Goal: Task Accomplishment & Management: Use online tool/utility

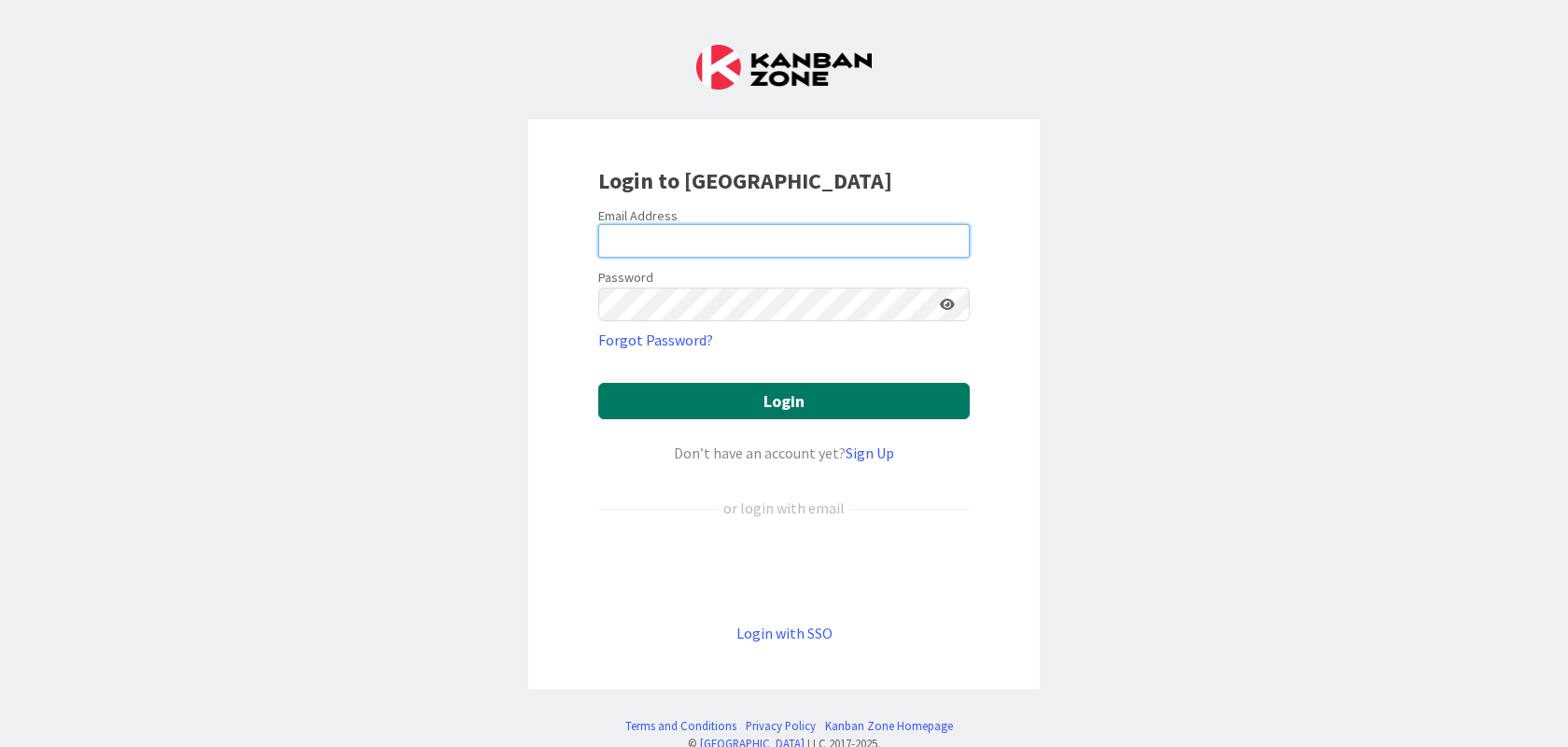
type input "olivia.parker@knoxschools.org"
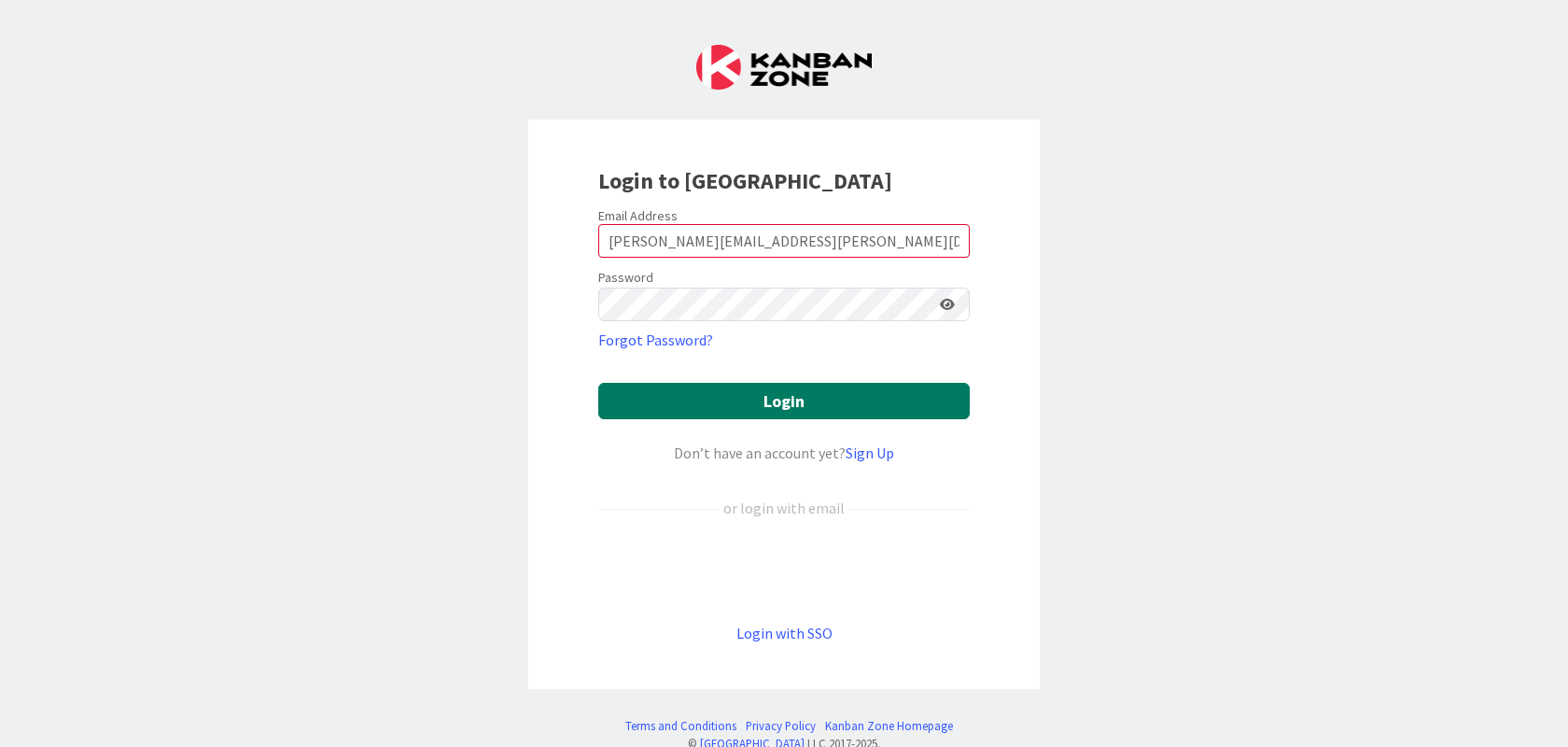
click at [777, 405] on button "Login" at bounding box center [784, 401] width 372 height 37
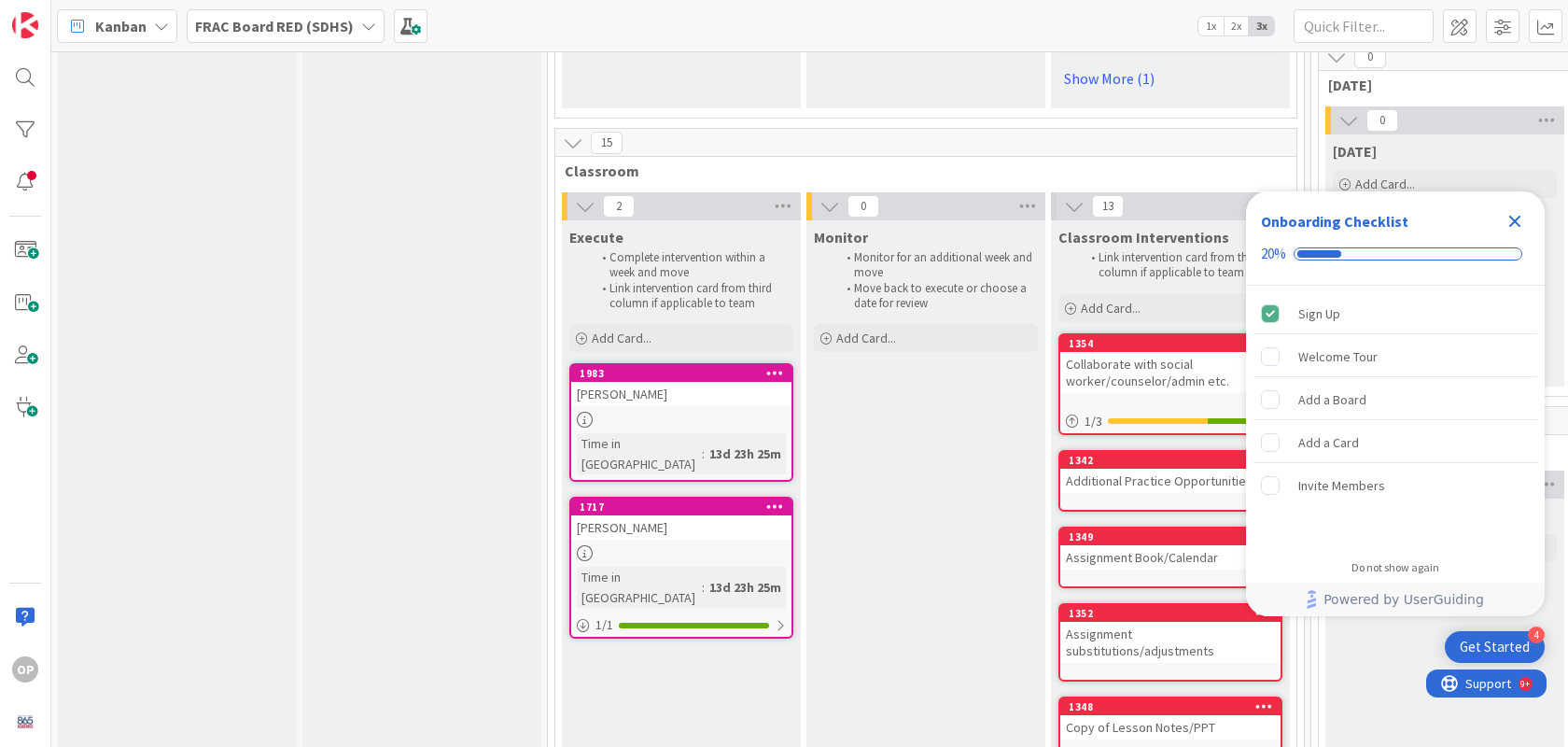
click at [770, 500] on icon at bounding box center [776, 506] width 18 height 13
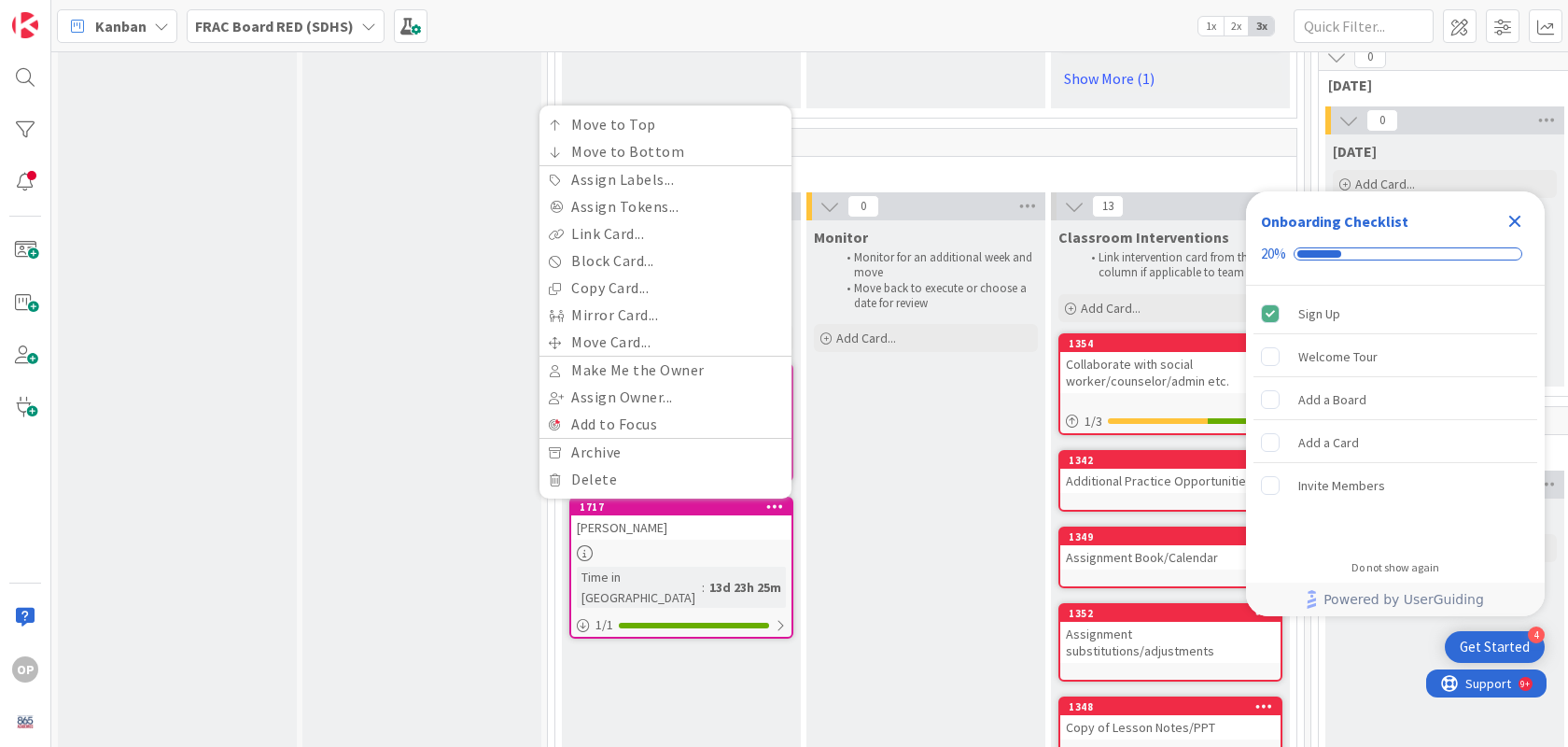
click at [880, 600] on div "Monitor Monitor for an additional week and move Move back to execute or choose …" at bounding box center [925, 710] width 239 height 980
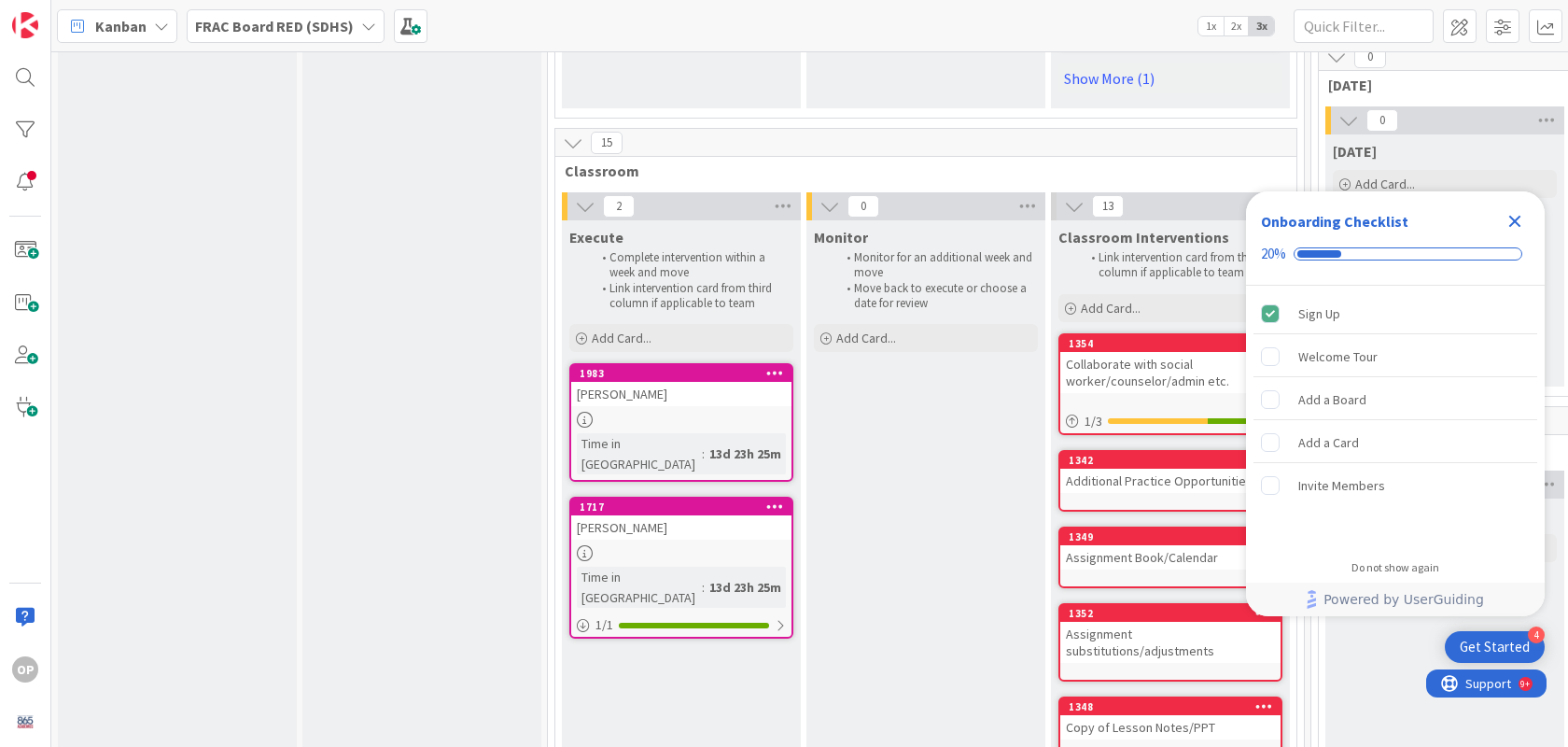
click at [685, 546] on div at bounding box center [681, 554] width 220 height 16
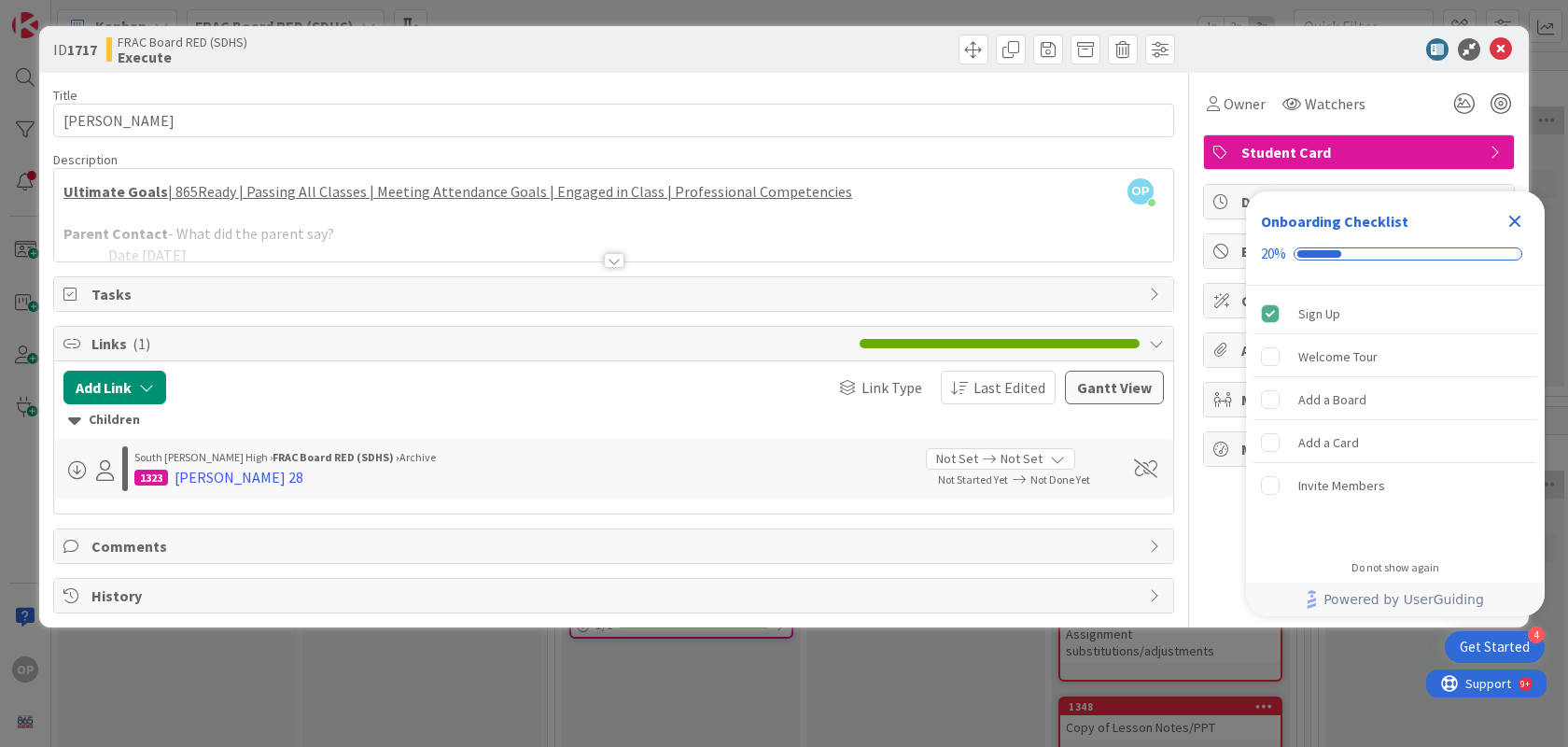
click at [1519, 215] on icon "Close Checklist" at bounding box center [1515, 221] width 12 height 12
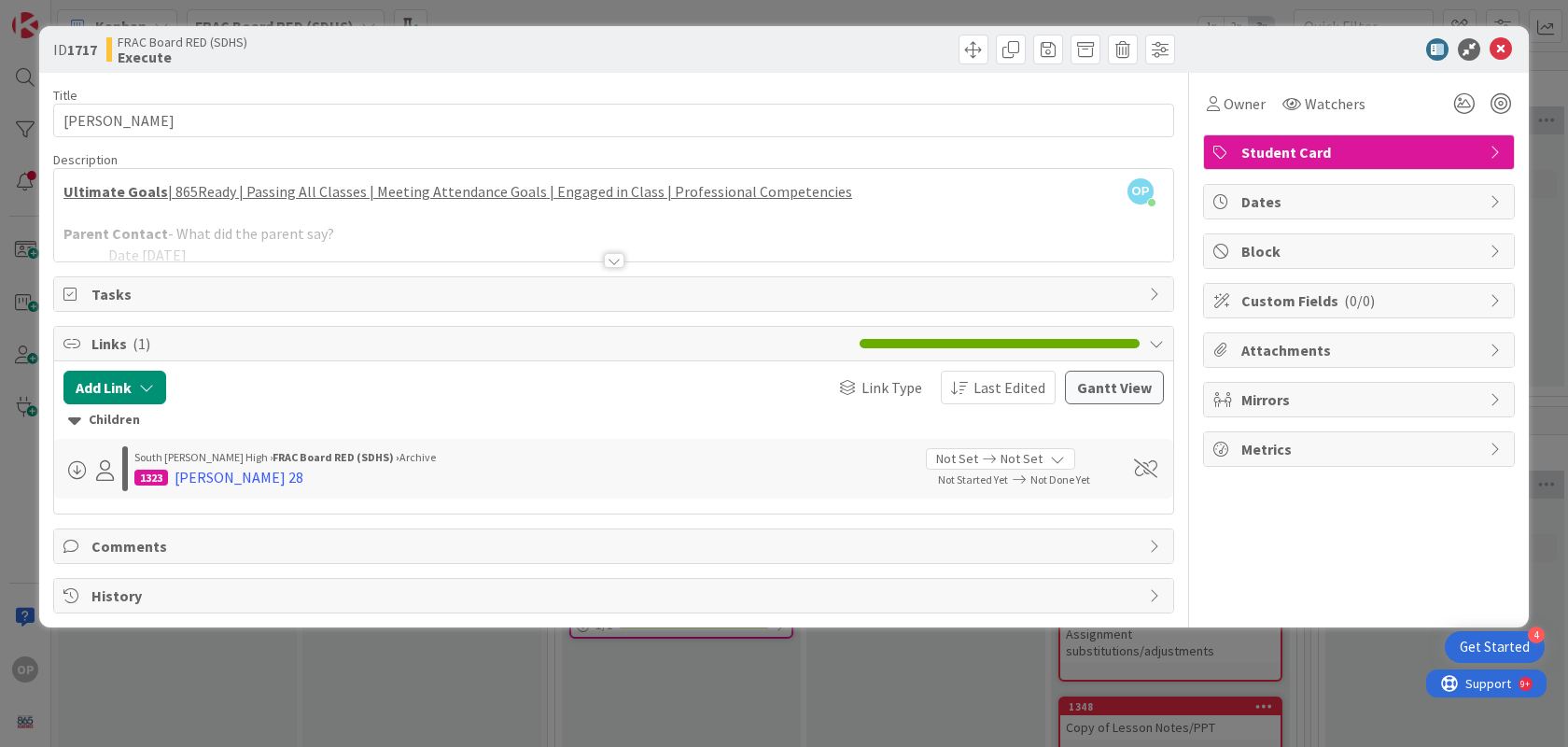
click at [611, 262] on div at bounding box center [614, 260] width 21 height 15
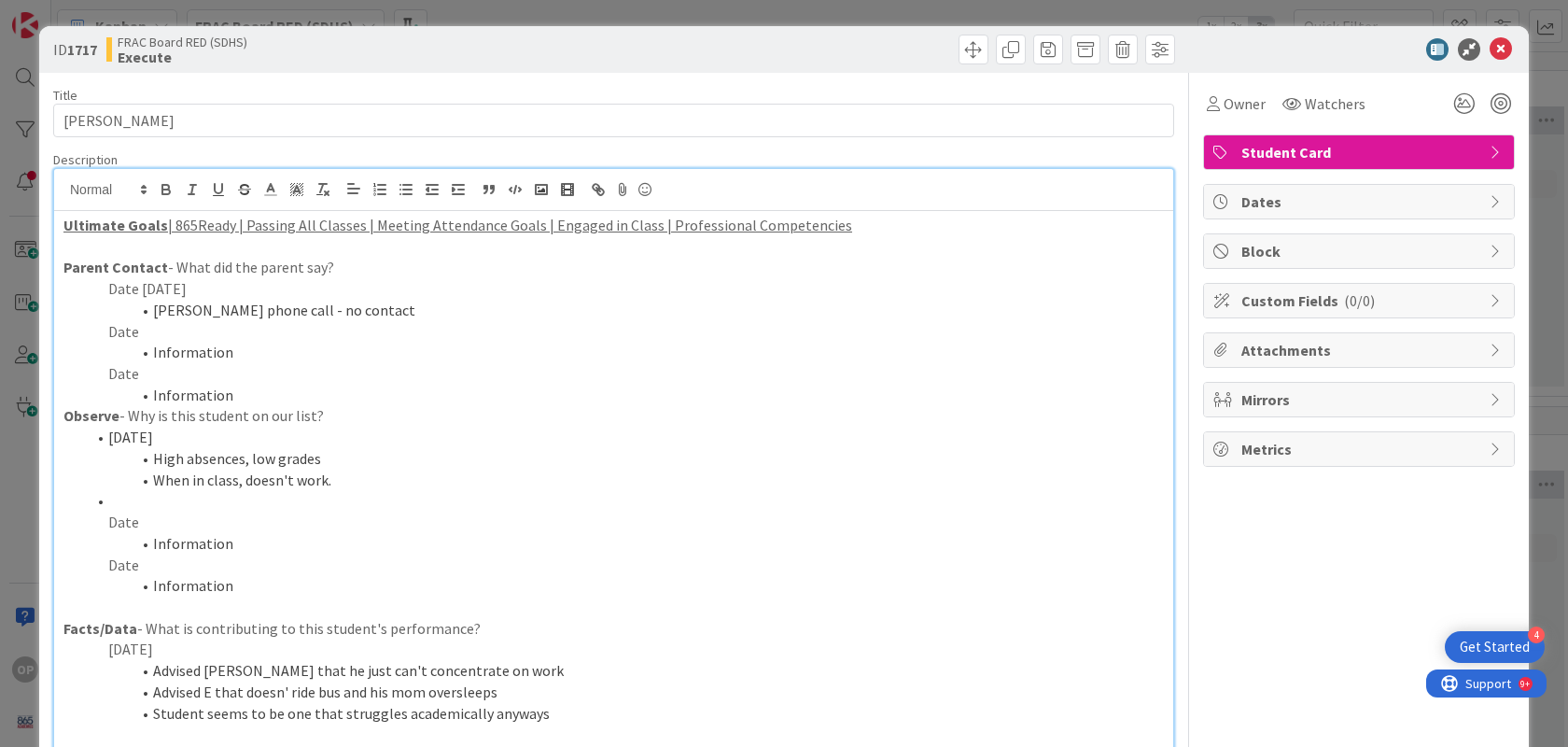
click at [146, 329] on p "Date" at bounding box center [614, 332] width 1101 height 22
click at [207, 352] on li "Information" at bounding box center [625, 352] width 1078 height 22
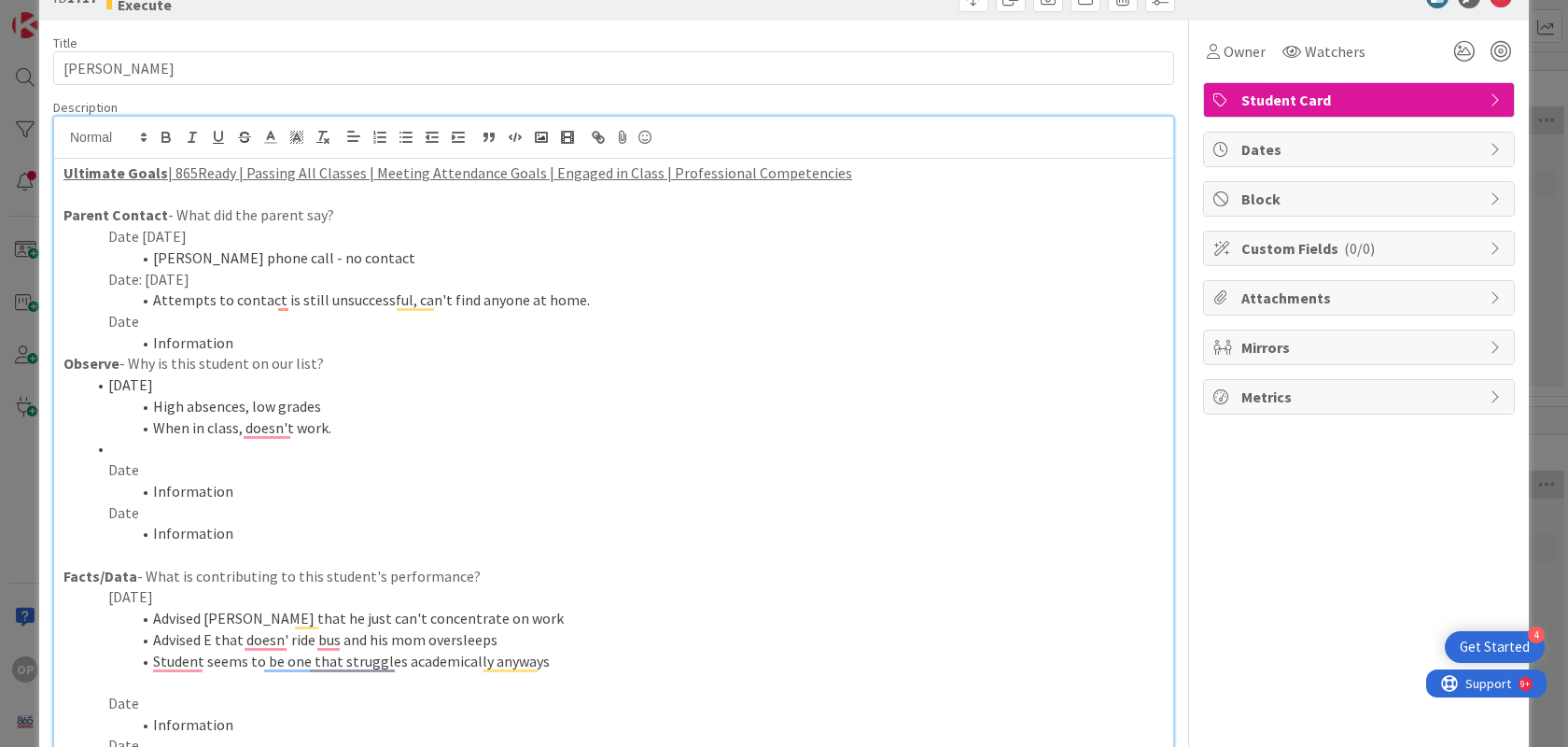
scroll to position [56, 0]
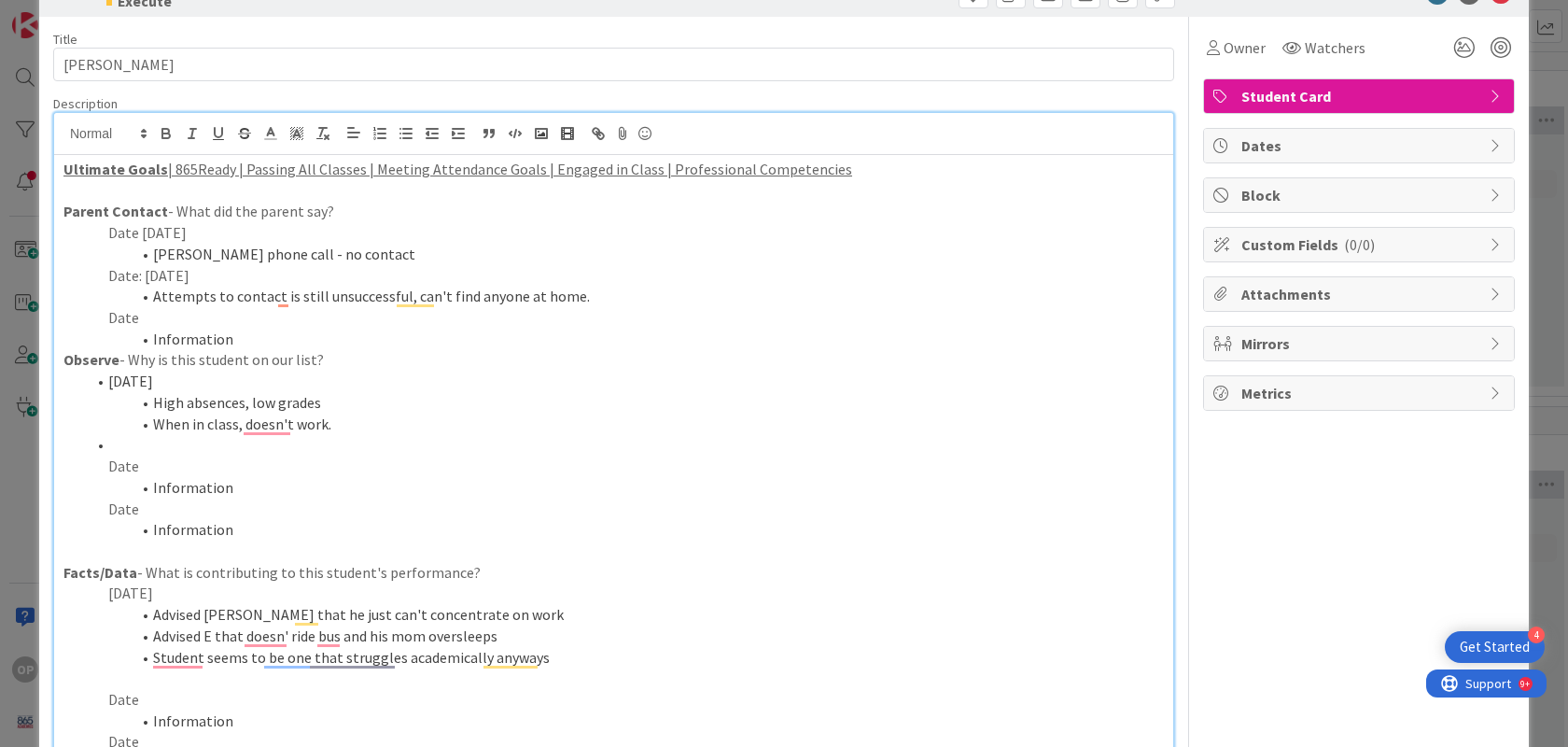
click at [136, 459] on p "Date" at bounding box center [614, 466] width 1101 height 22
click at [227, 483] on li "Information" at bounding box center [625, 488] width 1078 height 22
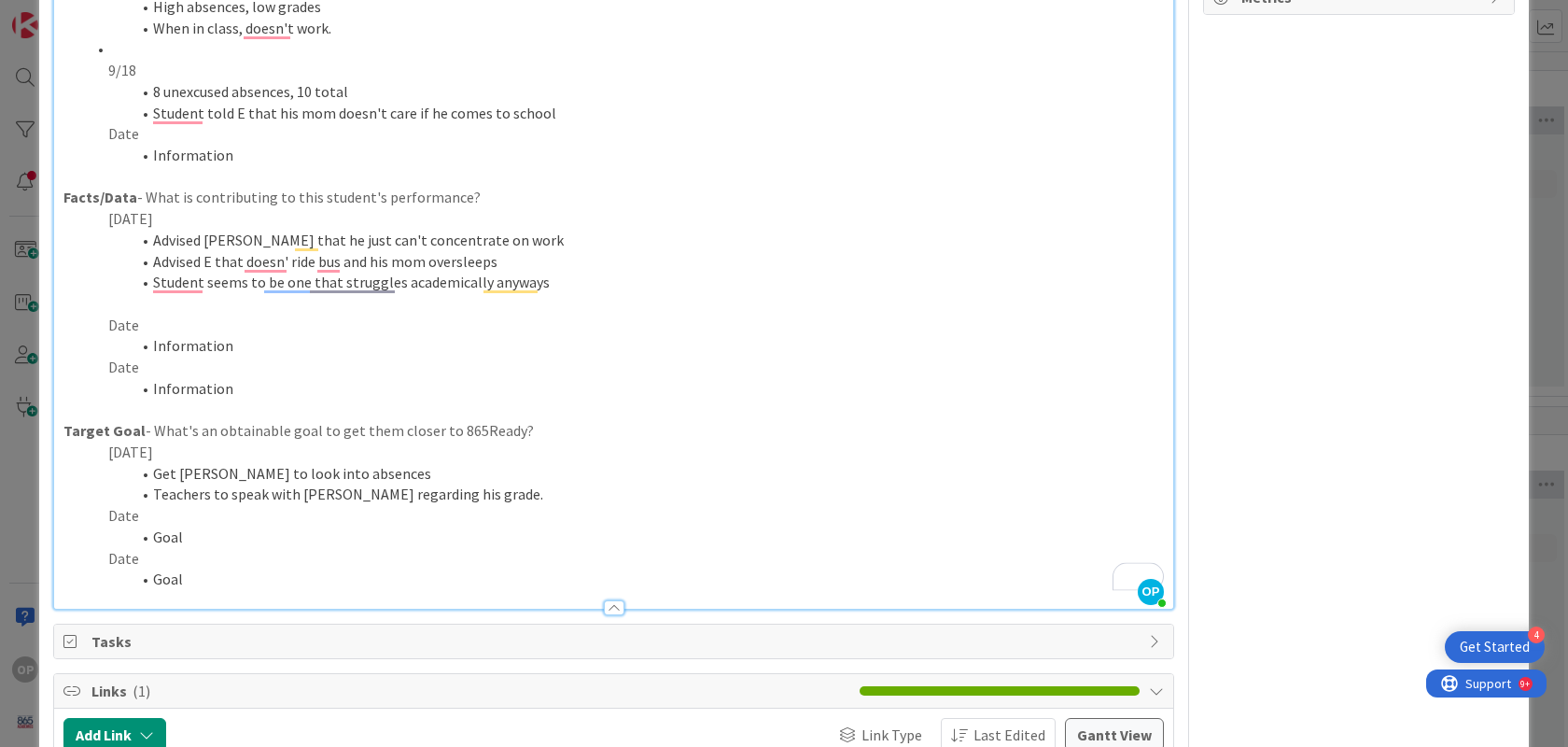
scroll to position [483, 0]
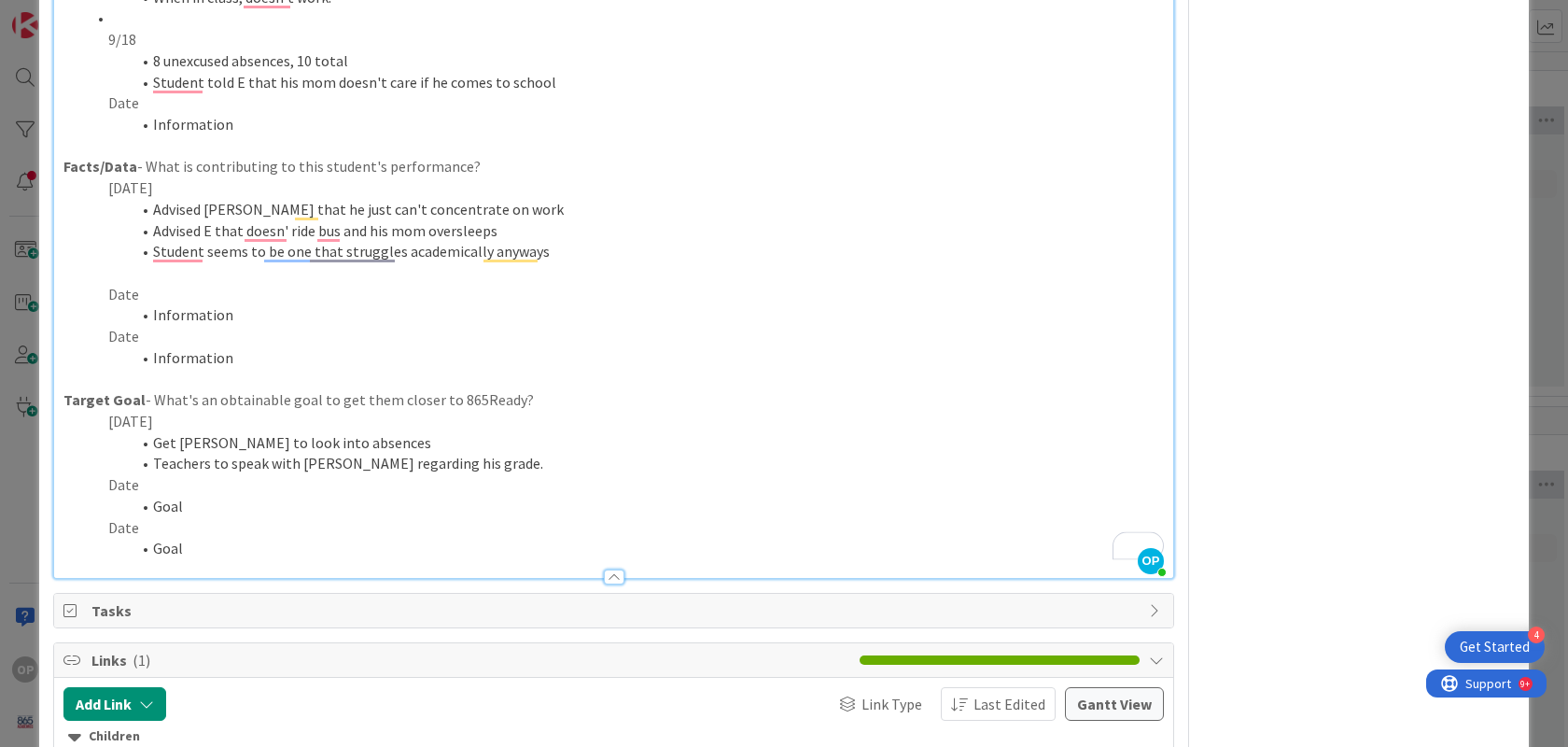
click at [138, 485] on p "Date" at bounding box center [614, 485] width 1101 height 22
click at [181, 504] on li "Goal" at bounding box center [625, 507] width 1078 height 22
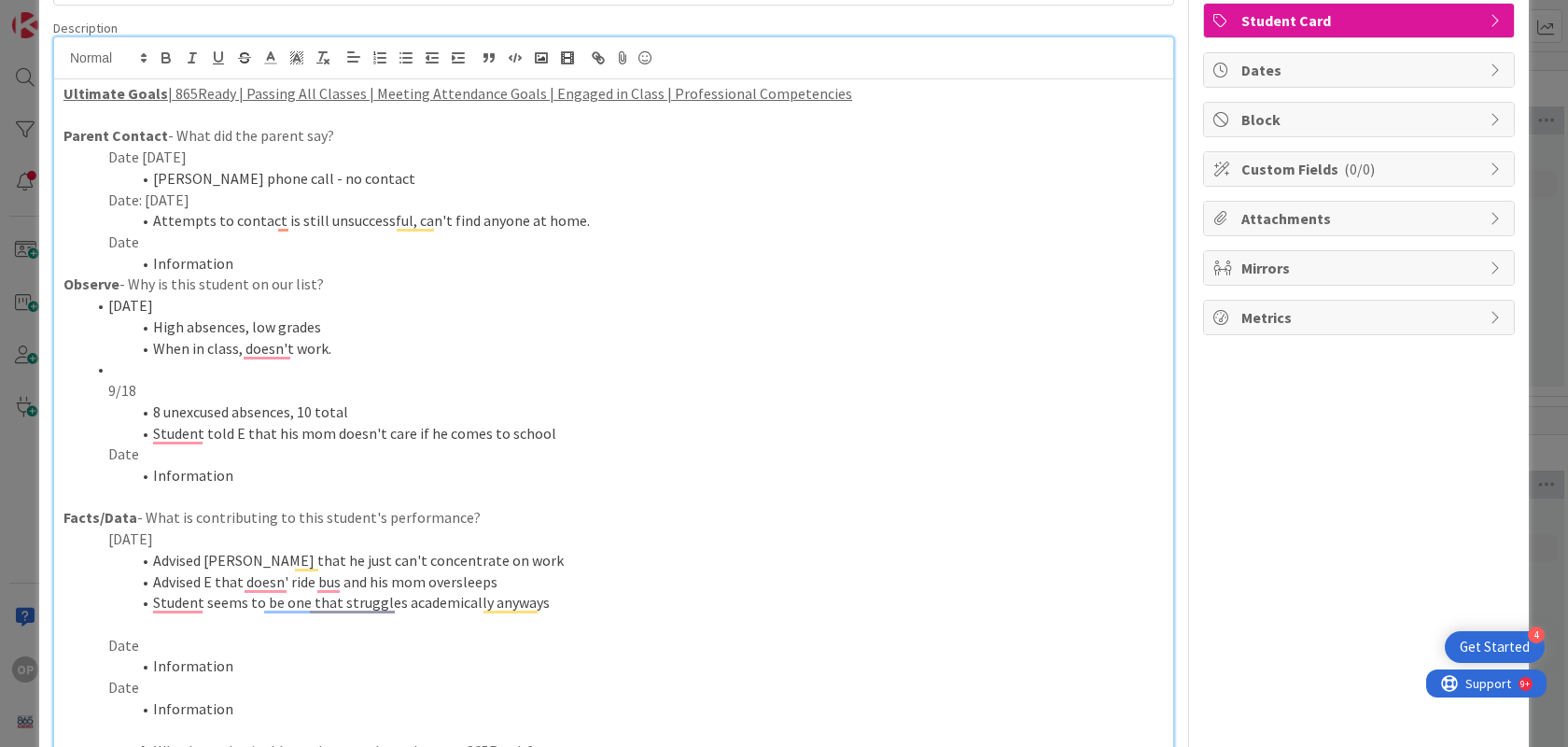
scroll to position [0, 0]
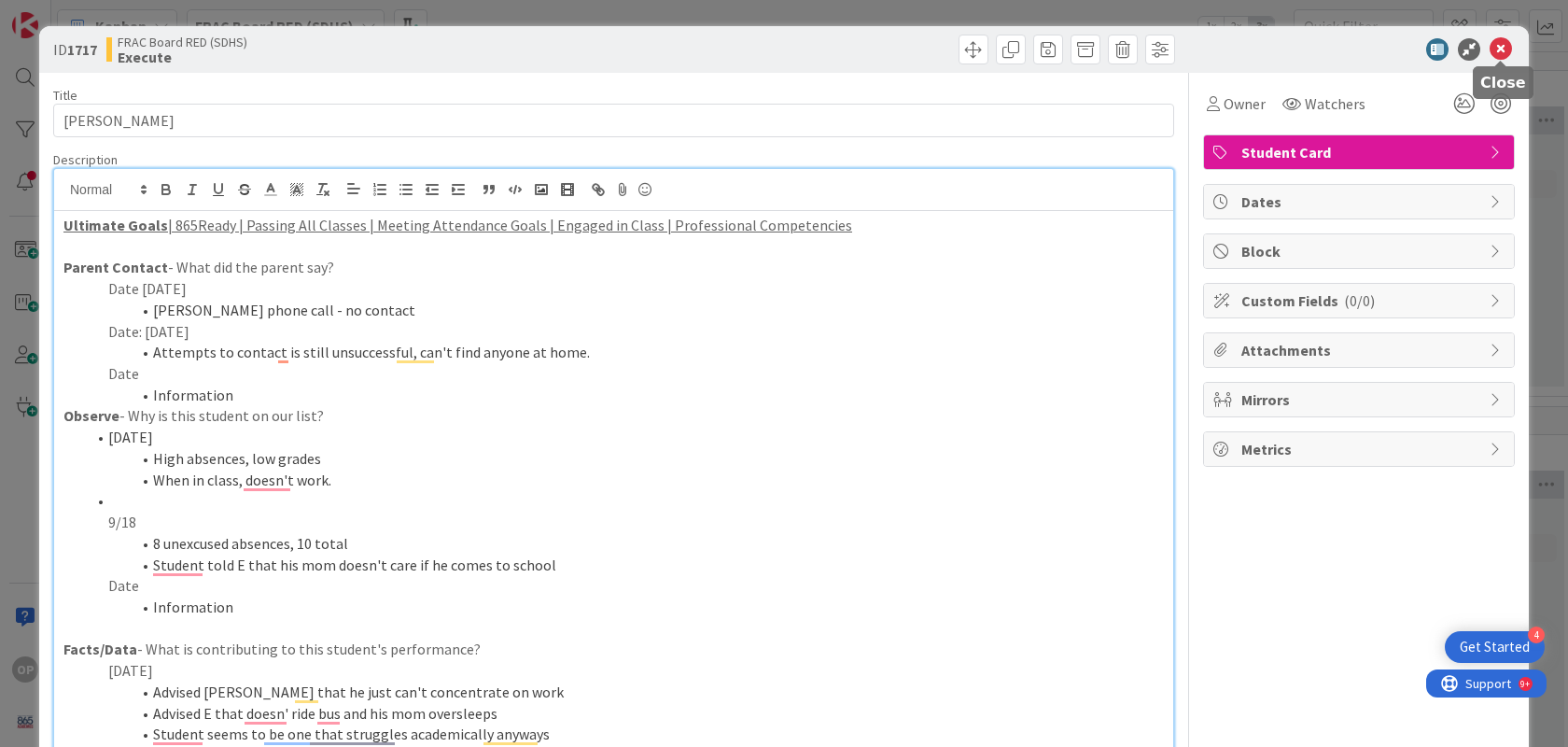
click at [1490, 46] on icon at bounding box center [1501, 50] width 23 height 23
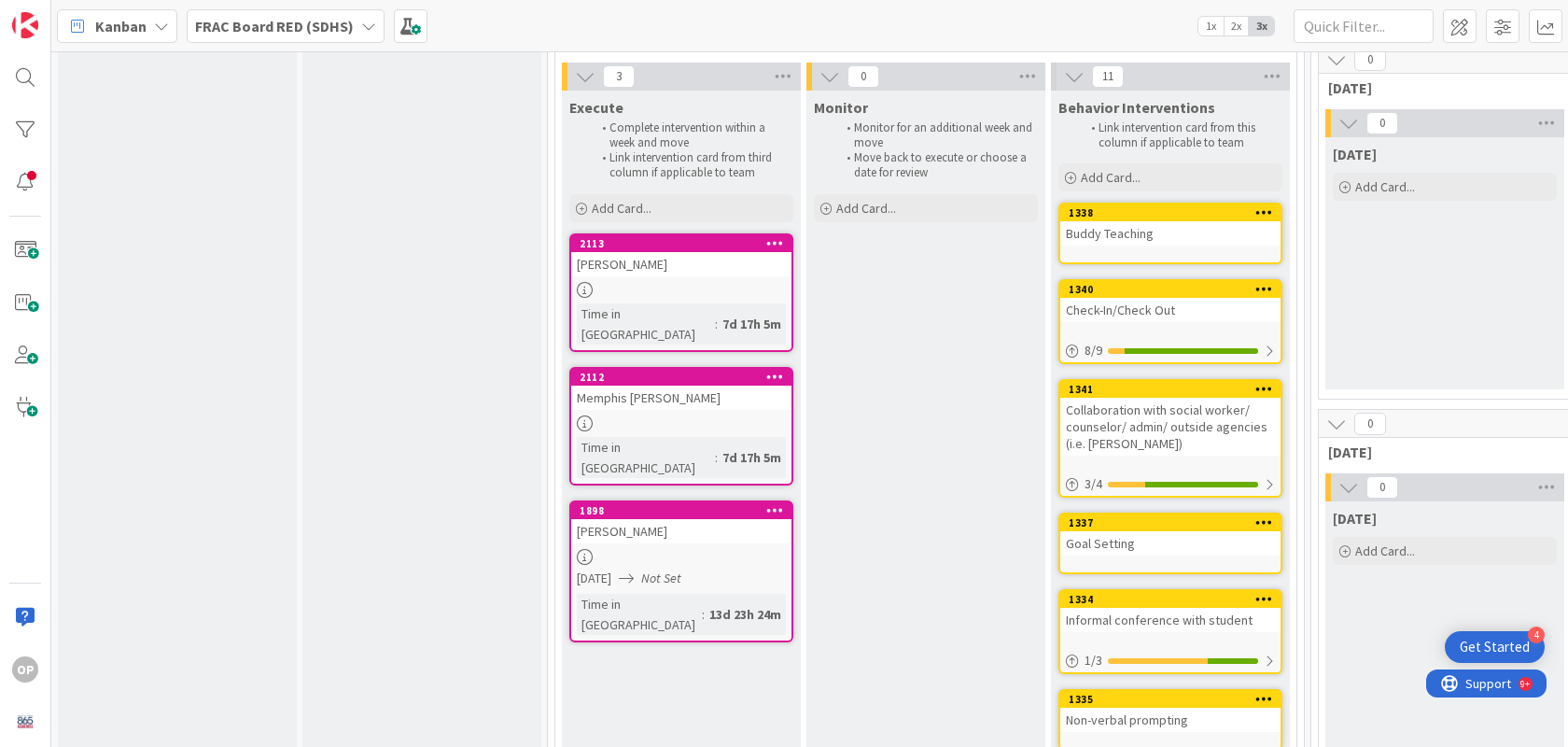
scroll to position [799, 0]
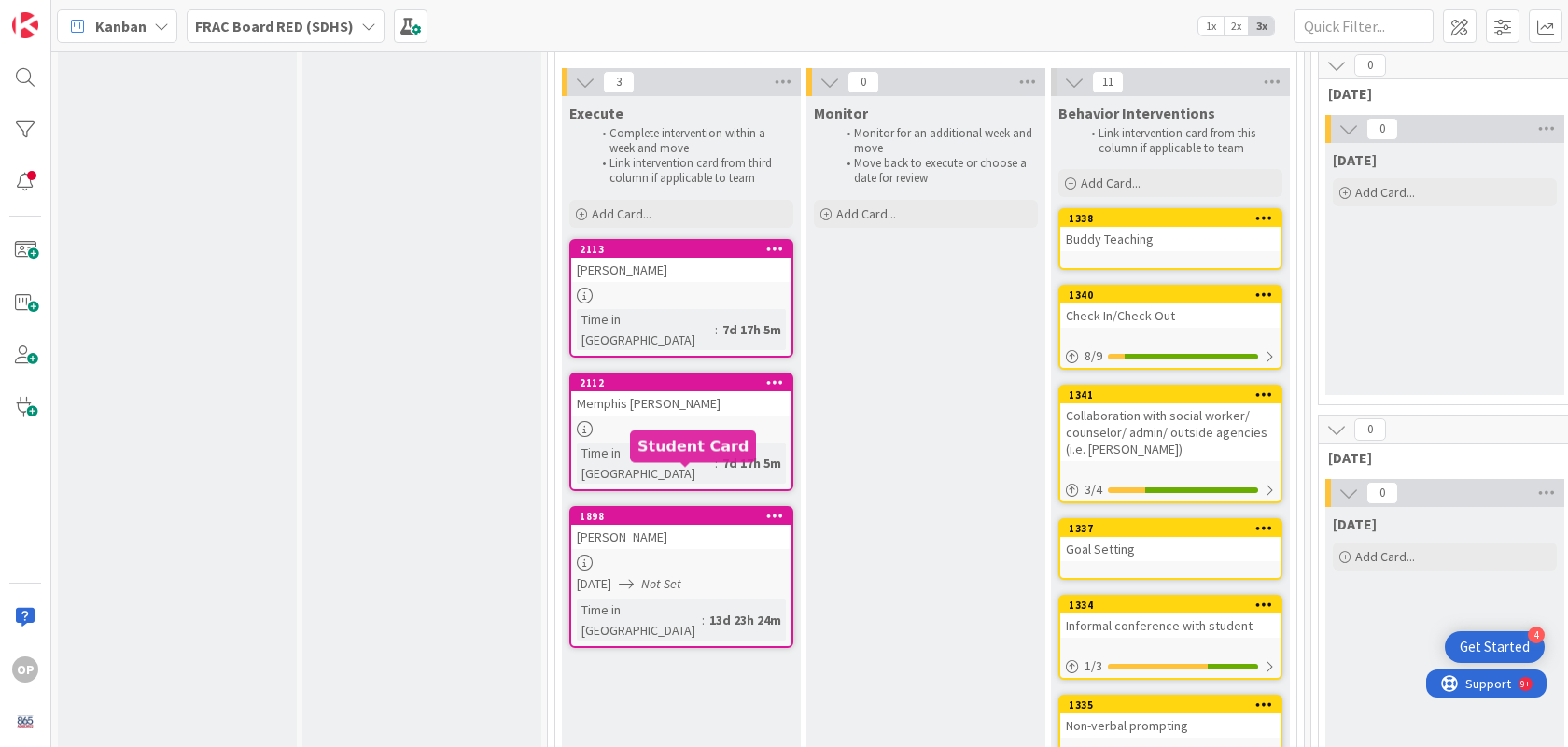
click at [656, 510] on div "1898" at bounding box center [685, 516] width 212 height 13
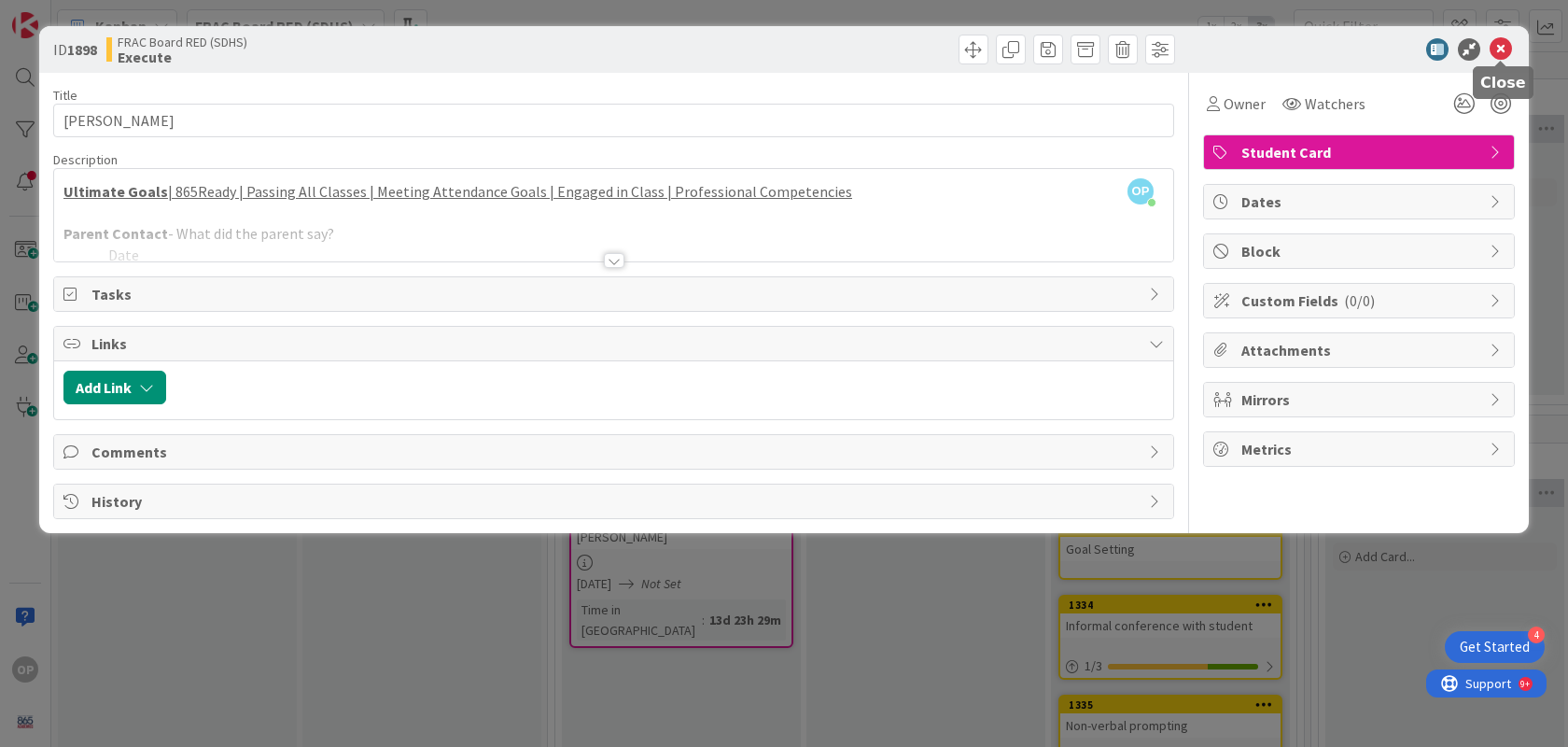
click at [1501, 51] on icon at bounding box center [1501, 50] width 23 height 23
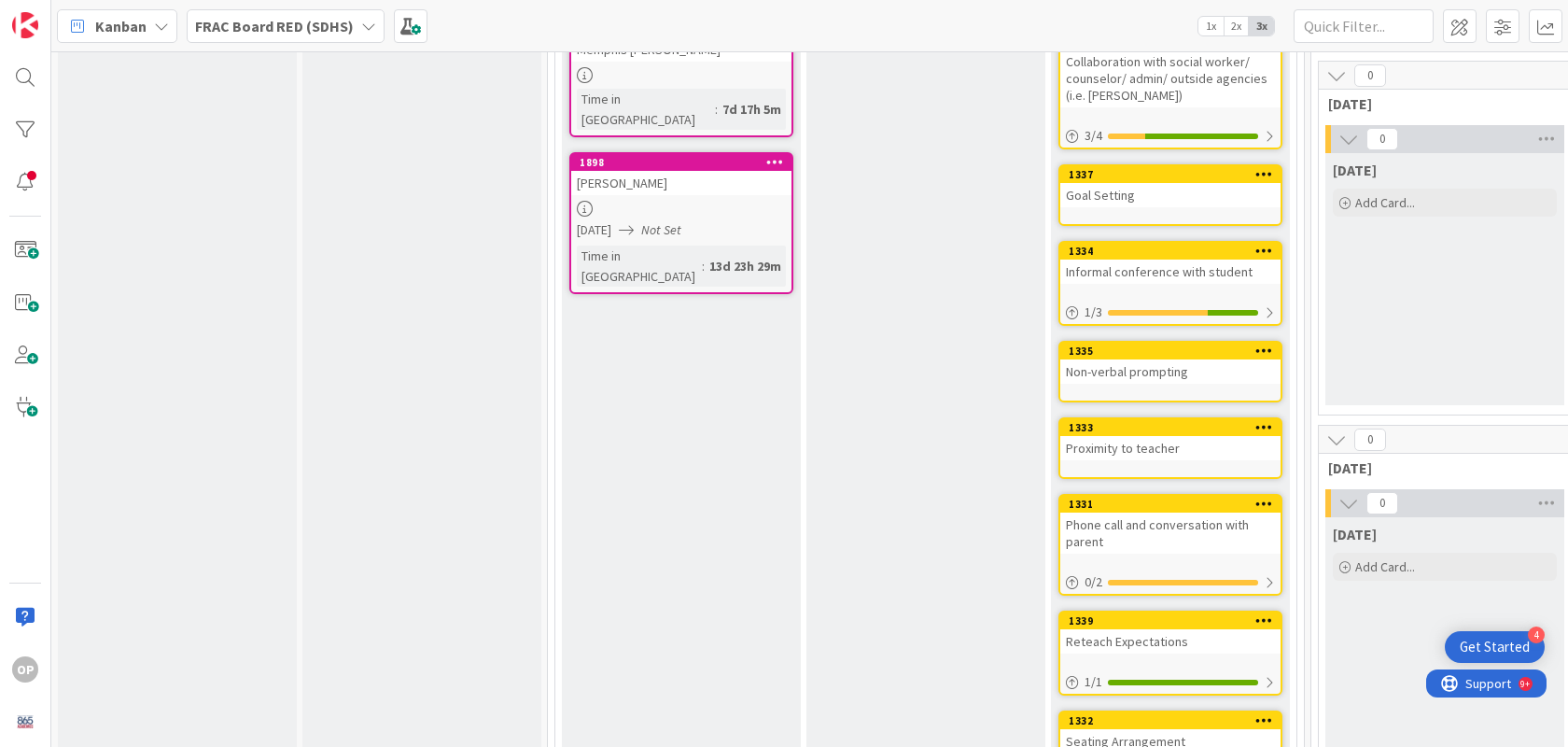
scroll to position [831, 0]
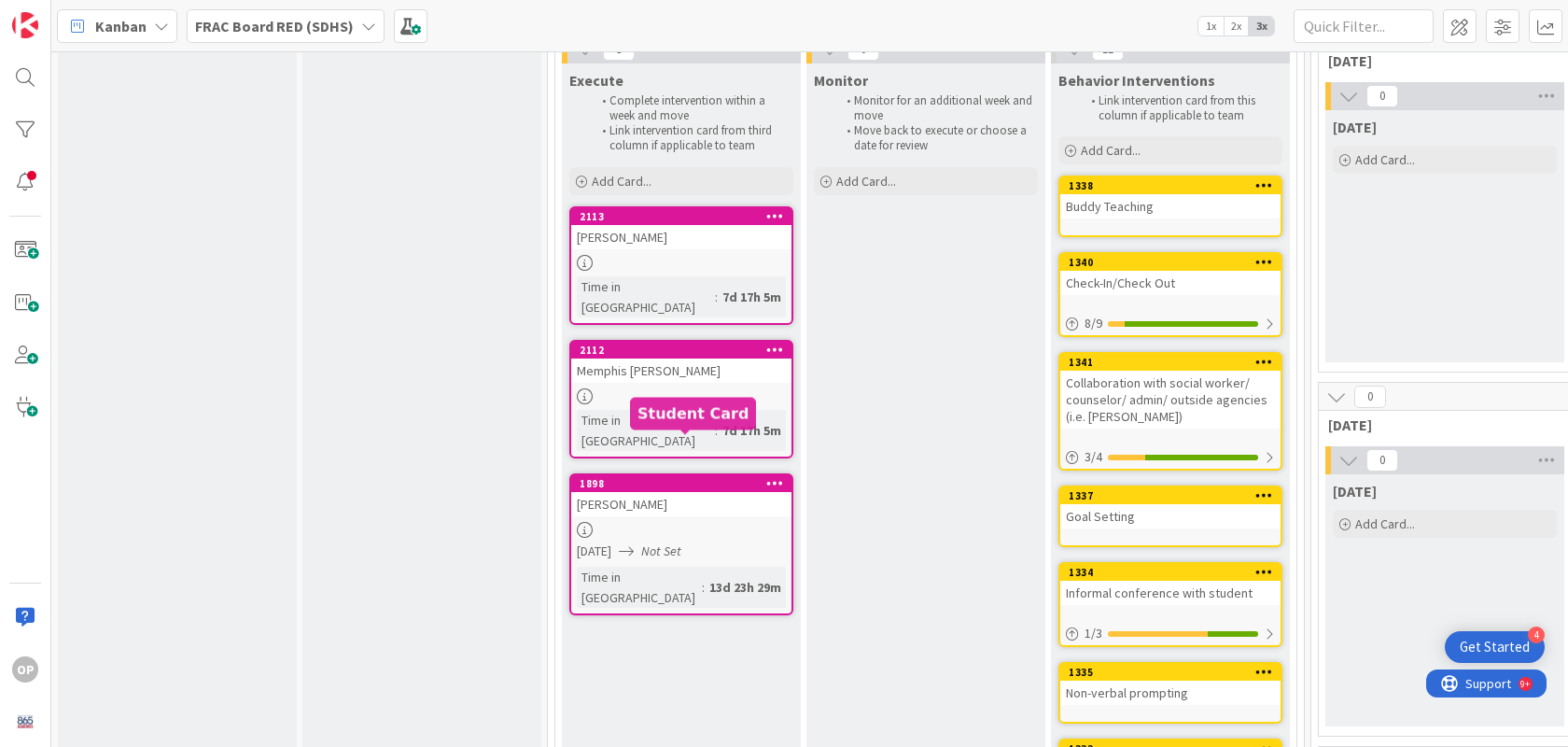
click at [723, 477] on div "1898" at bounding box center [685, 483] width 212 height 13
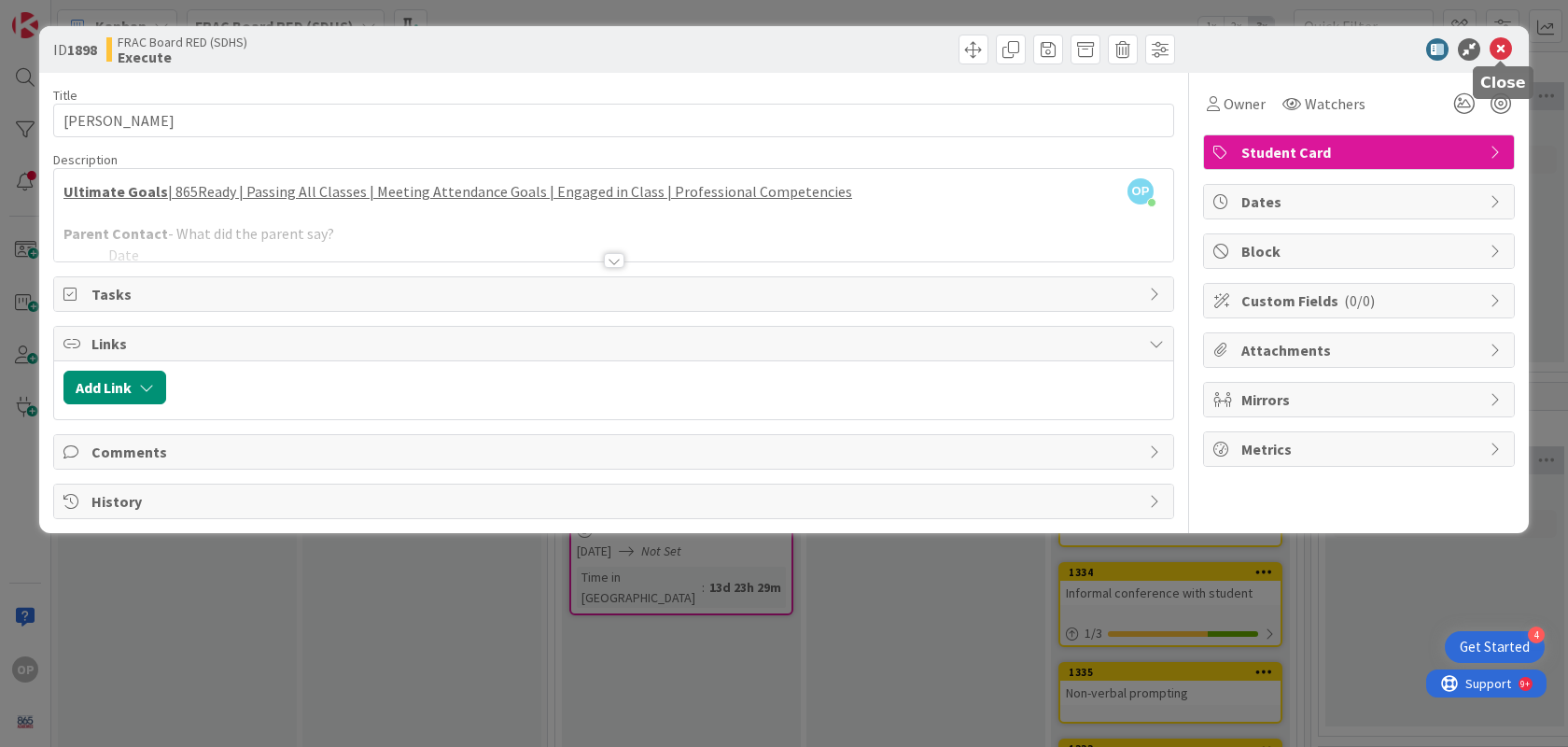
click at [1505, 45] on icon at bounding box center [1501, 50] width 23 height 23
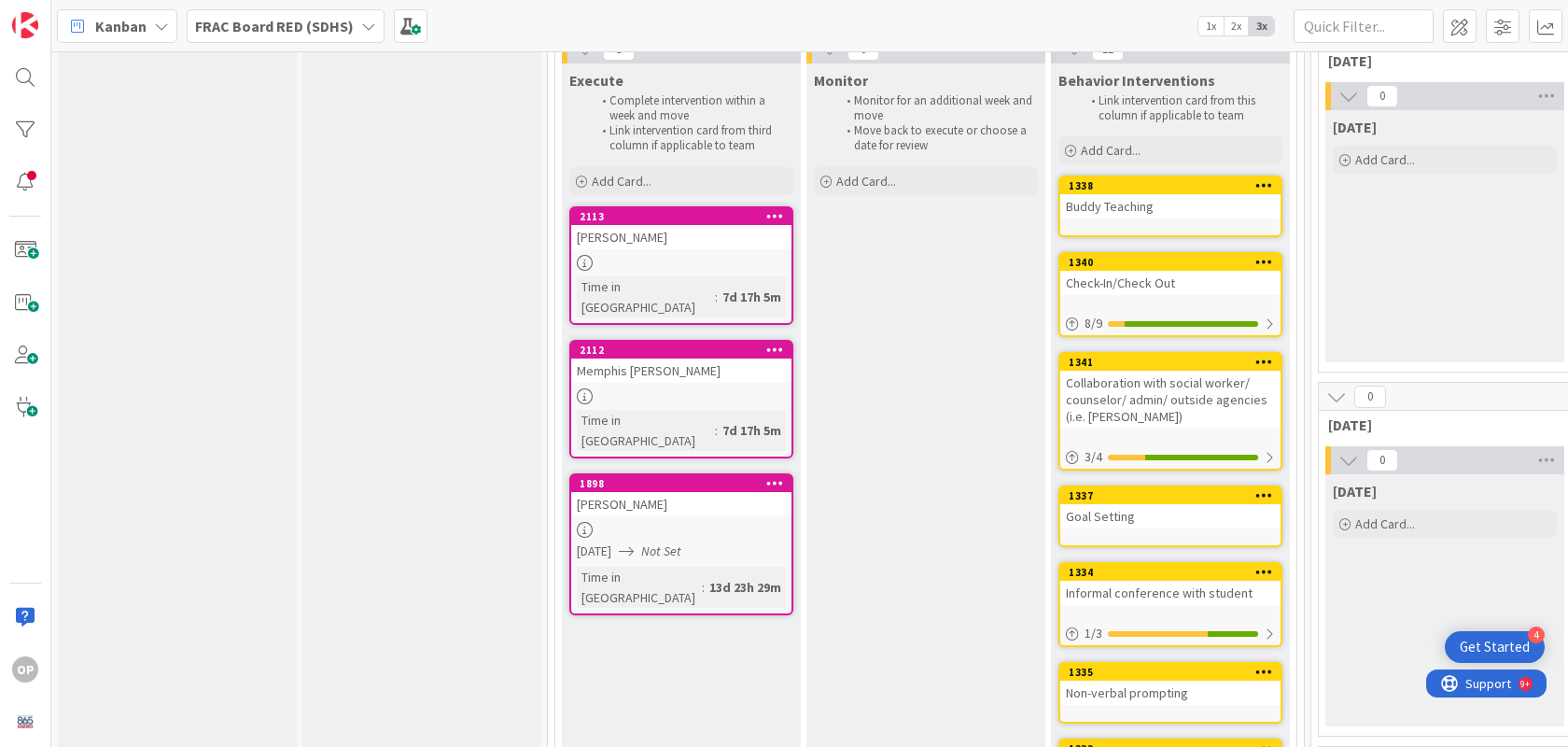
click at [779, 476] on icon at bounding box center [776, 482] width 18 height 13
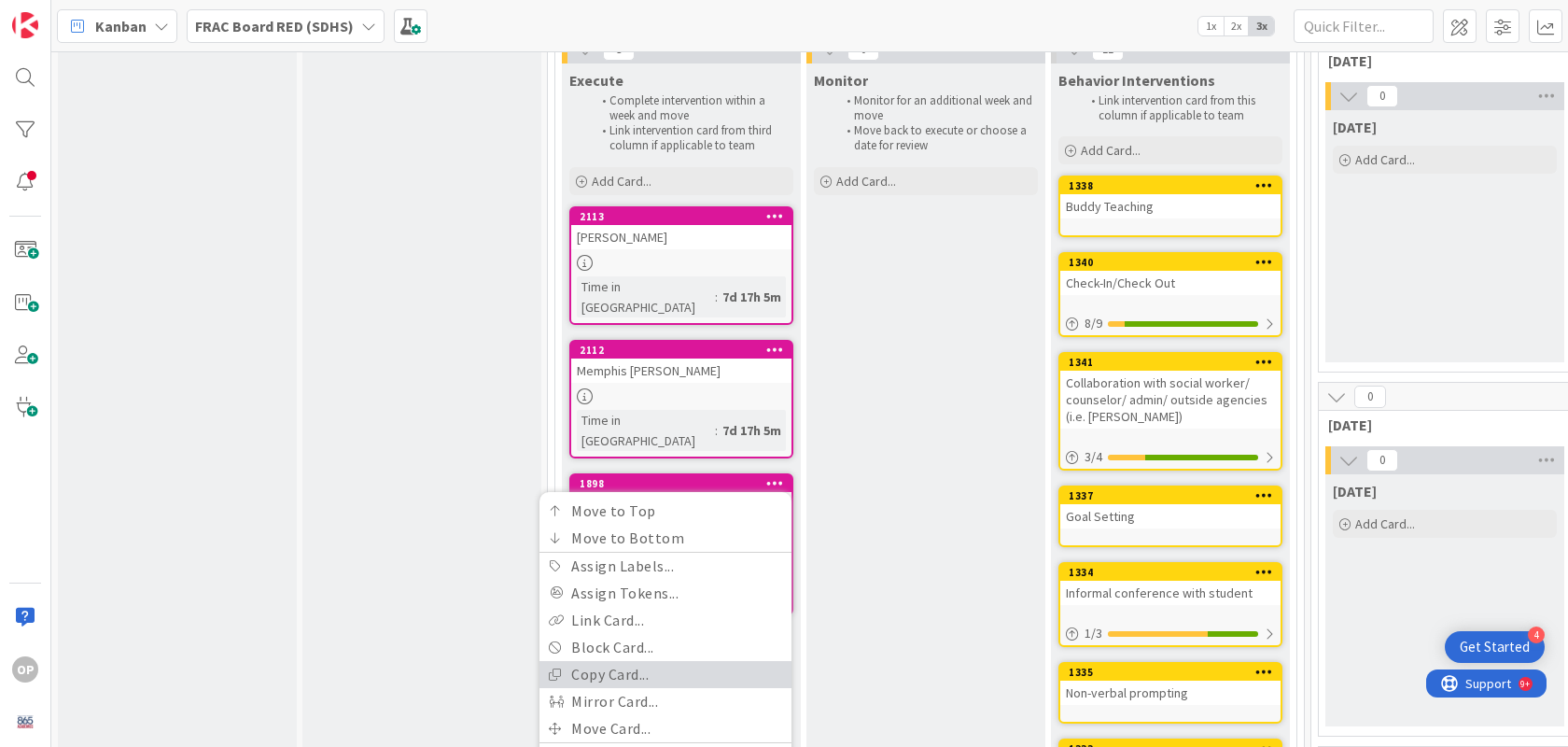
click at [672, 661] on link "Copy Card..." at bounding box center [665, 674] width 252 height 27
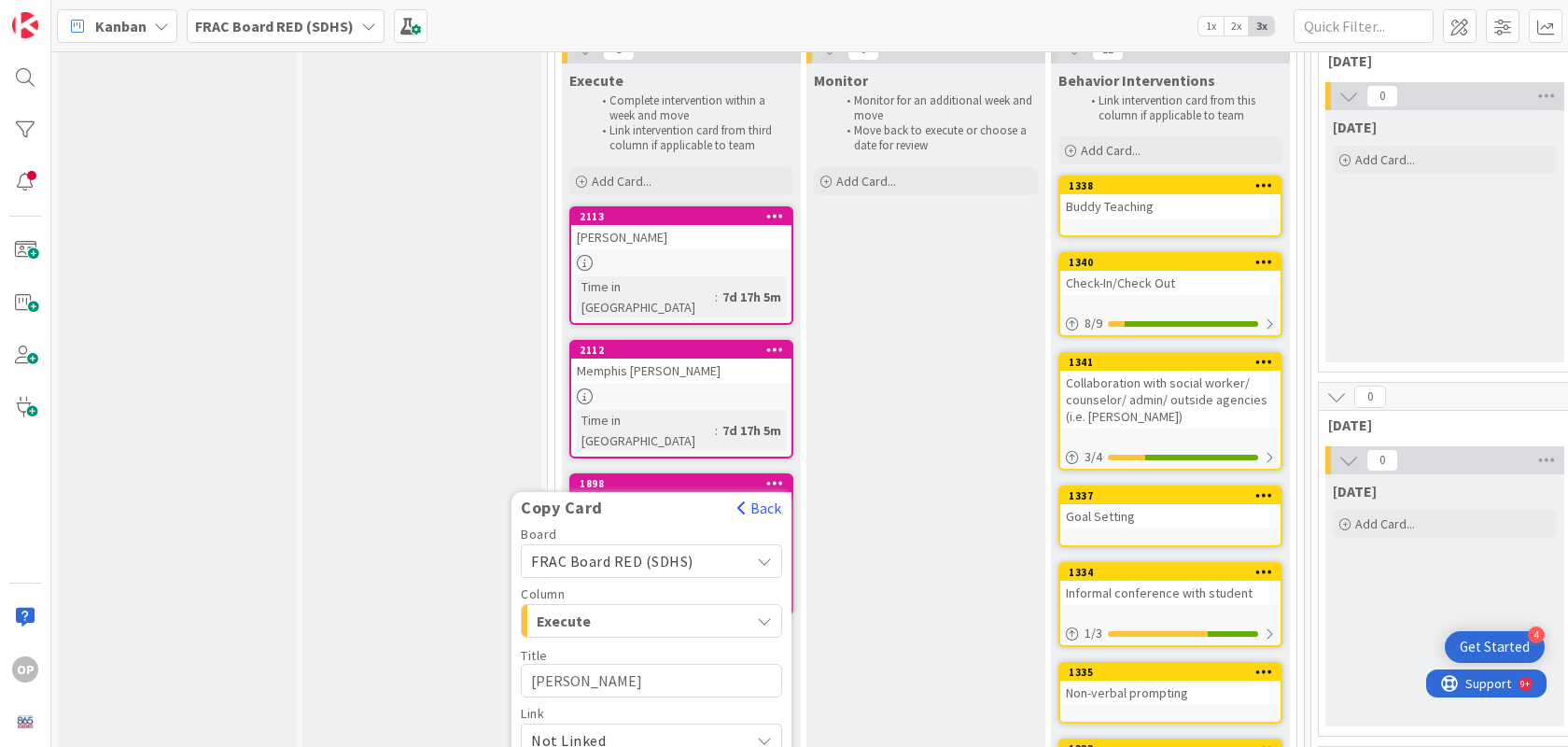
click at [615, 664] on textarea "[PERSON_NAME]" at bounding box center [652, 681] width 262 height 34
type textarea "x"
type textarea "Ch"
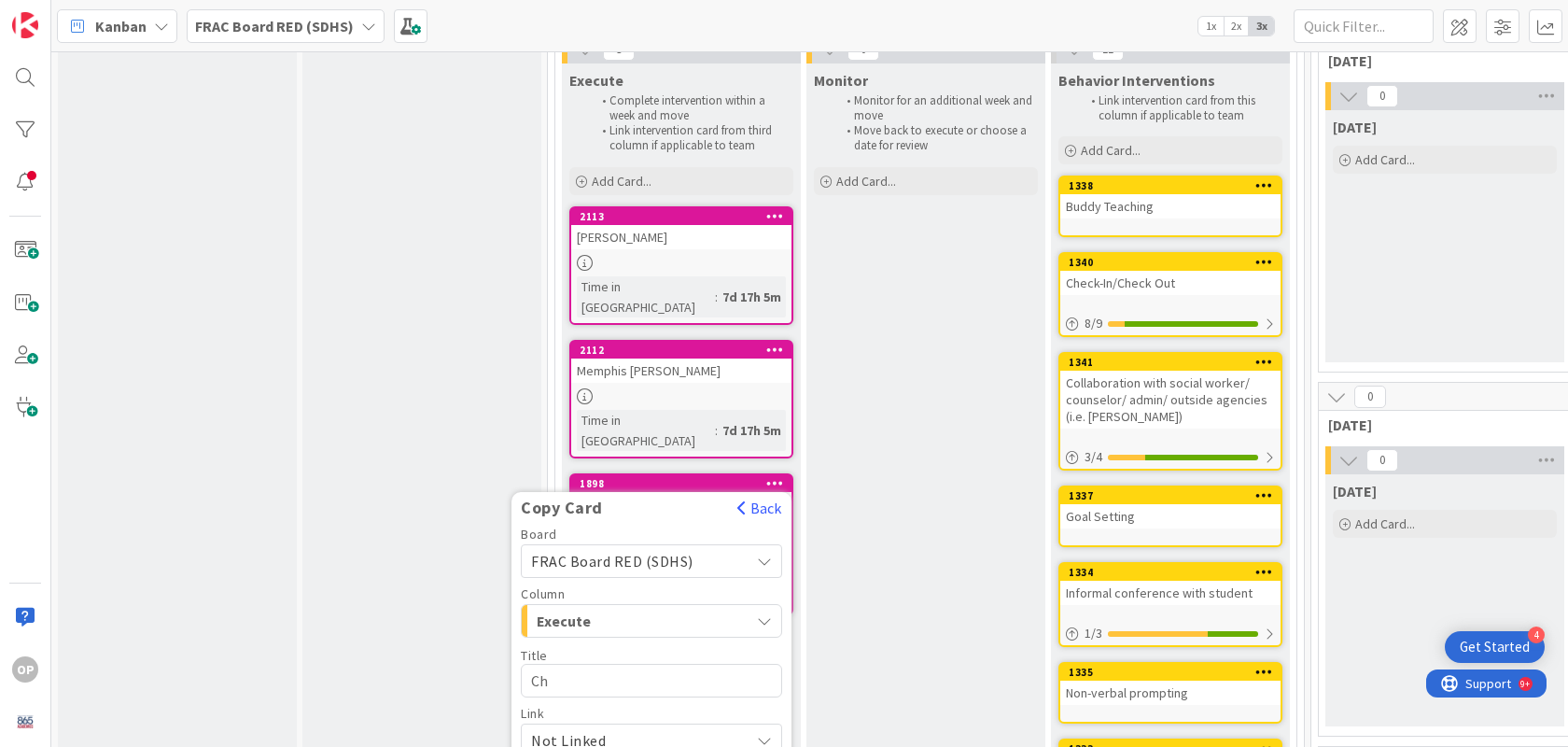
type textarea "x"
type textarea "Che"
type textarea "x"
type textarea "Chey"
type textarea "x"
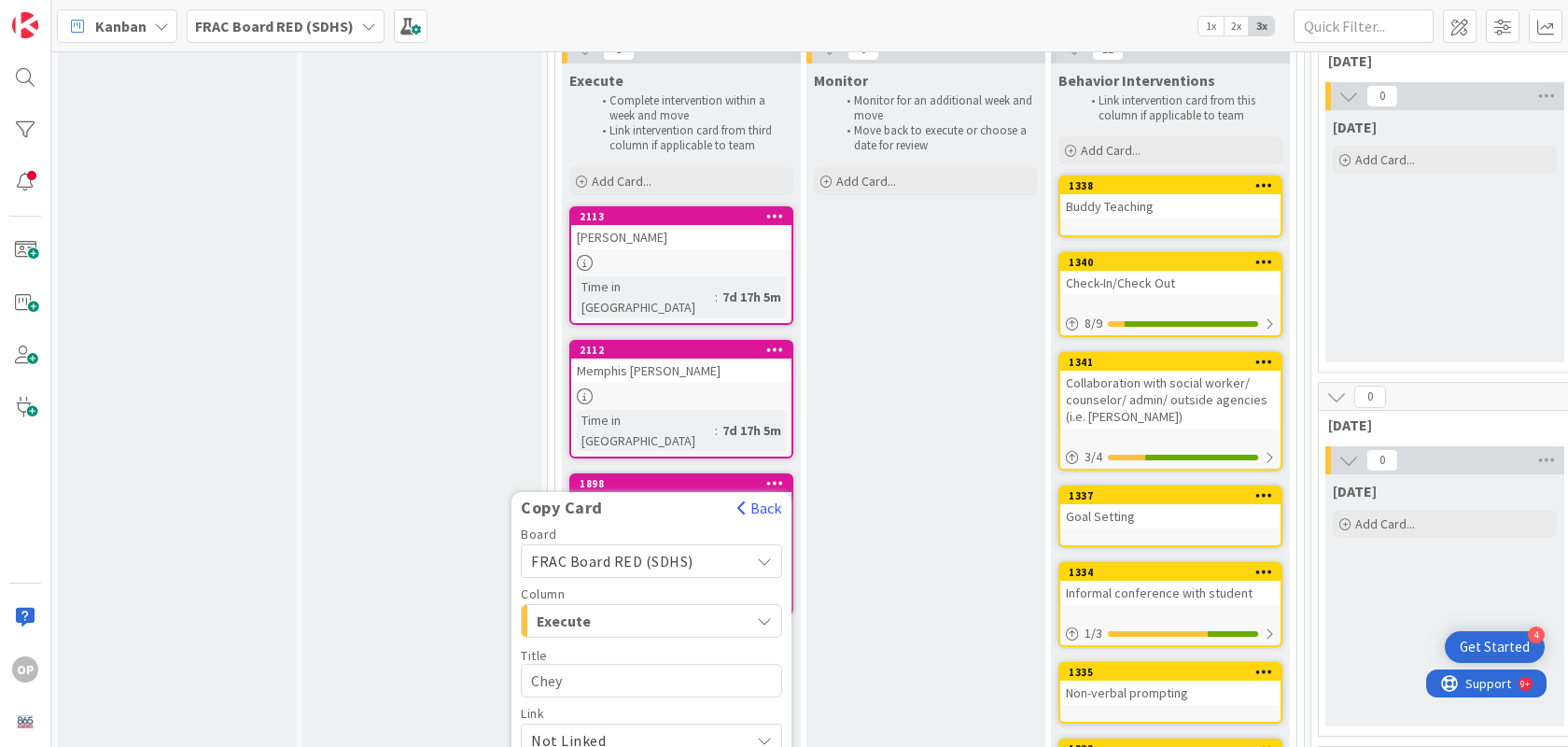
type textarea "Cheye"
type textarea "x"
type textarea "Cheyen"
type textarea "x"
type textarea "Cheyenn"
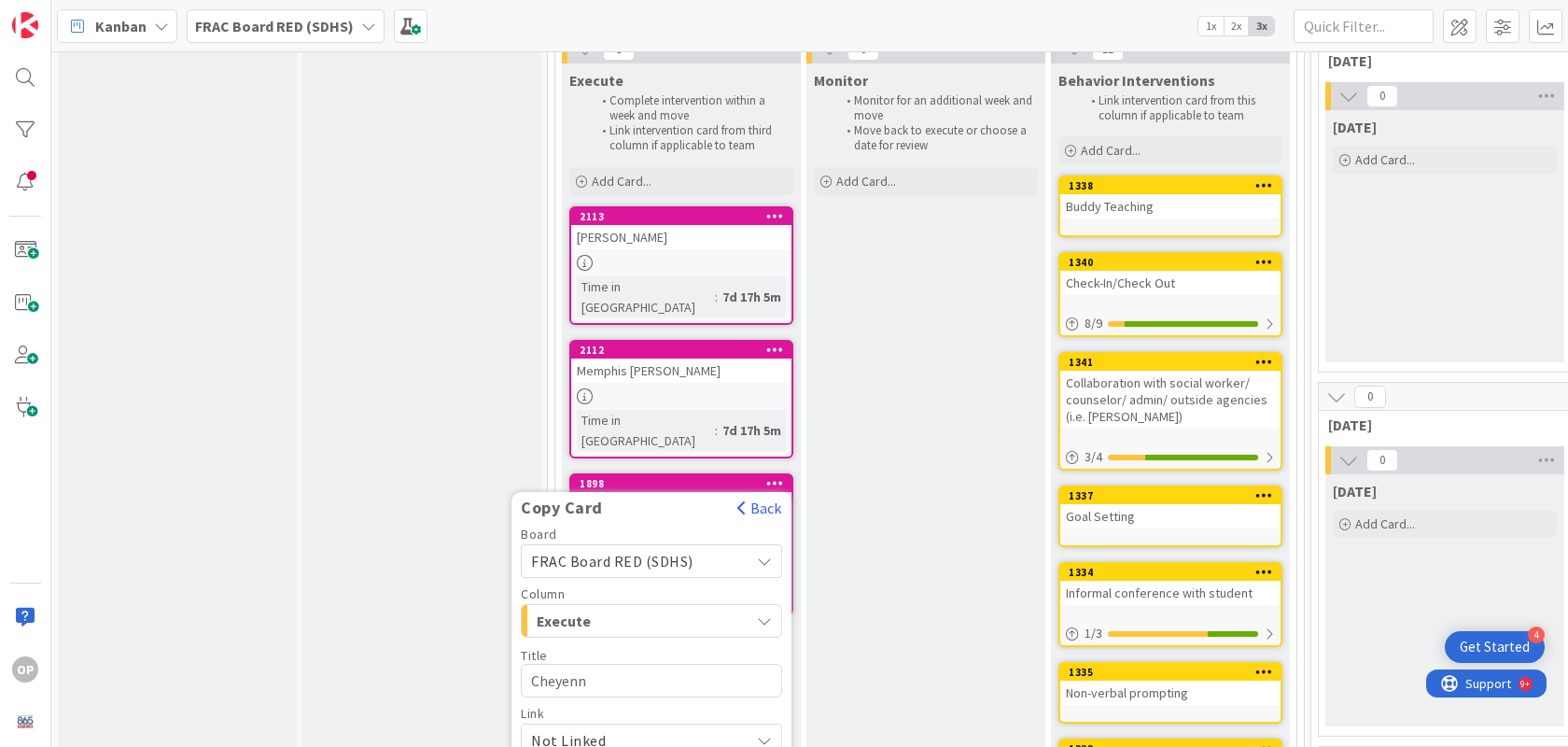
type textarea "x"
type textarea "Cheyenne"
type textarea "x"
type textarea "Cheyenne"
type textarea "x"
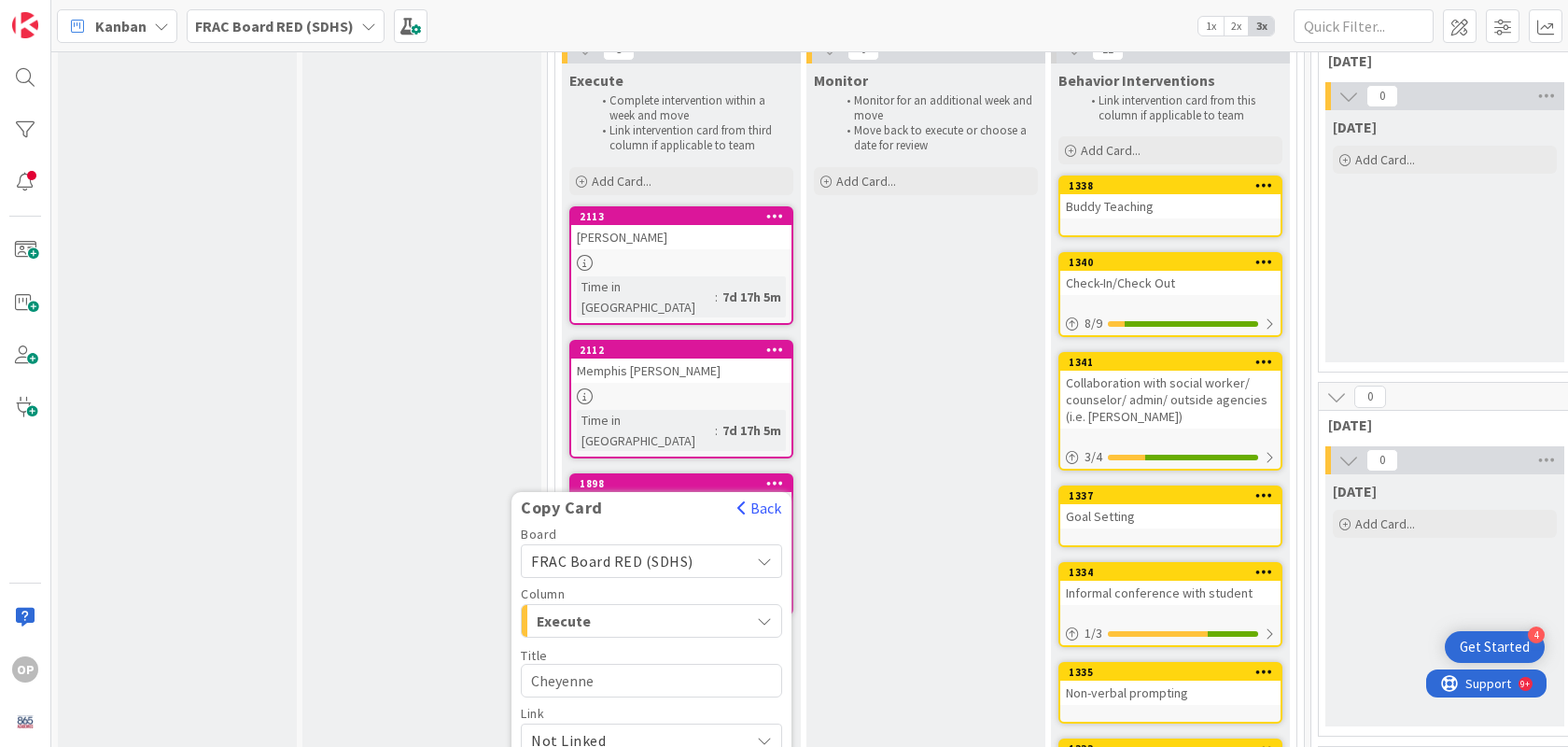
type textarea "Cheyenne B"
type textarea "x"
type textarea "Cheyenne Bu"
type textarea "x"
type textarea "Cheyenne Bur"
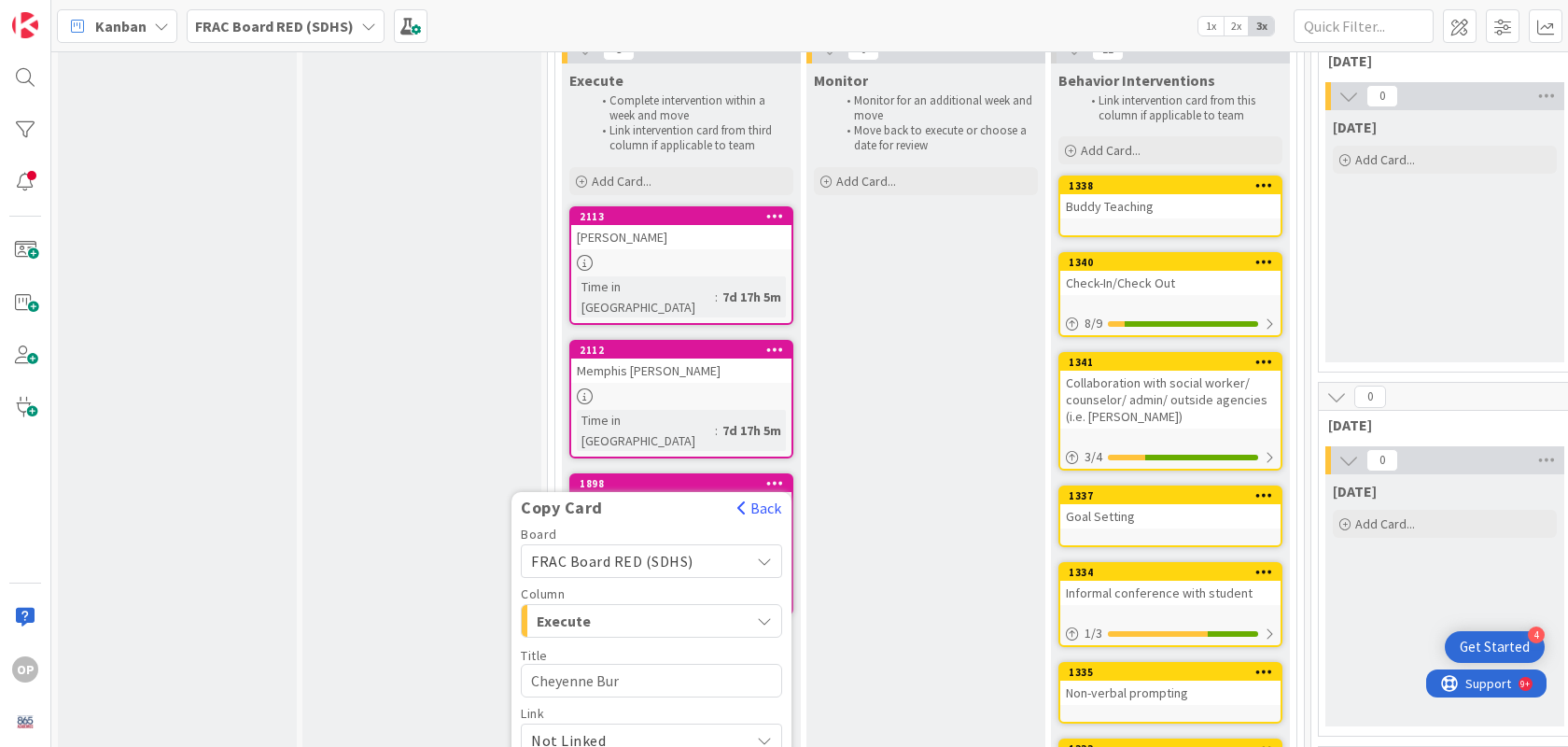
type textarea "x"
type textarea "Cheyenne Burr"
type textarea "x"
type textarea "Cheyenne Burri"
type textarea "x"
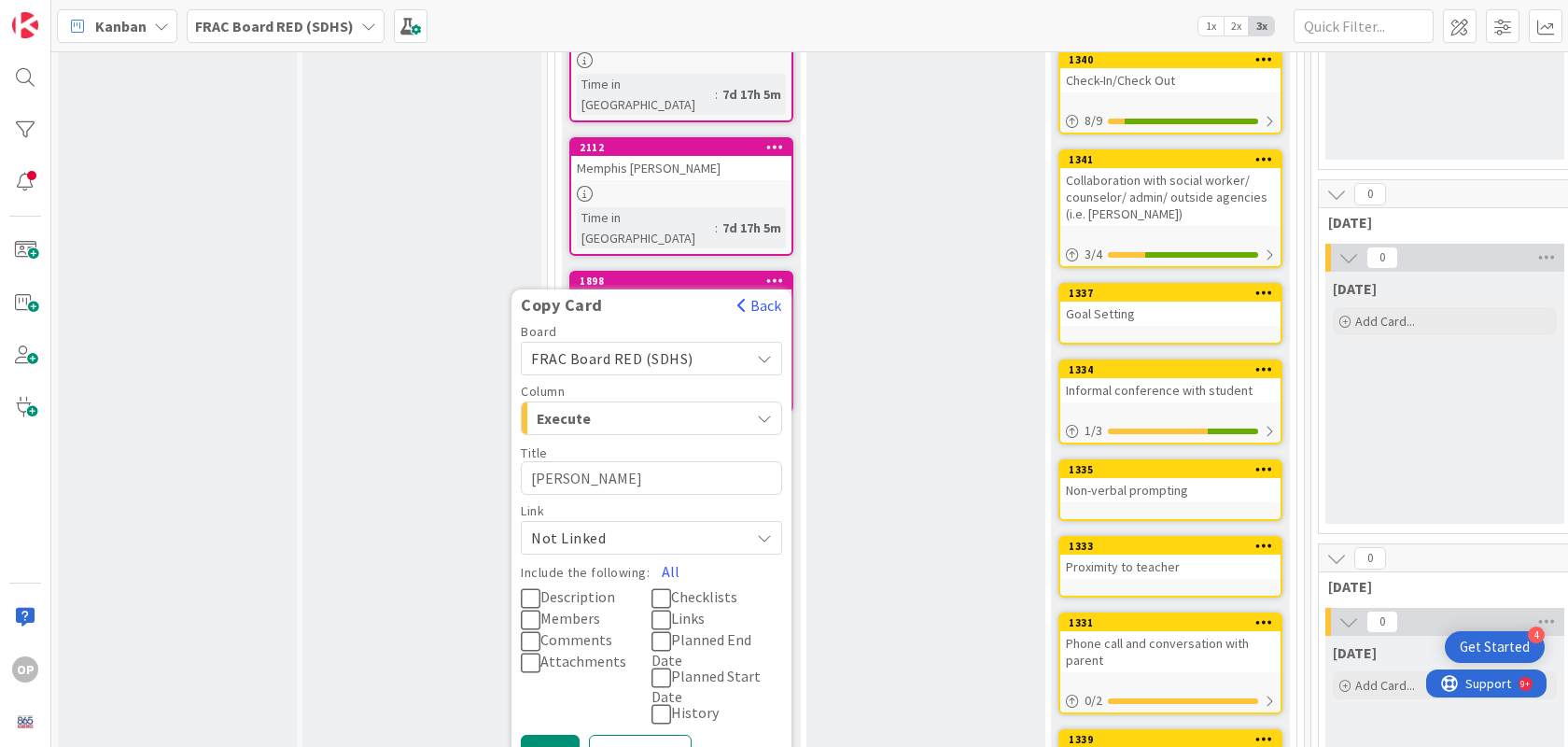
scroll to position [1038, 0]
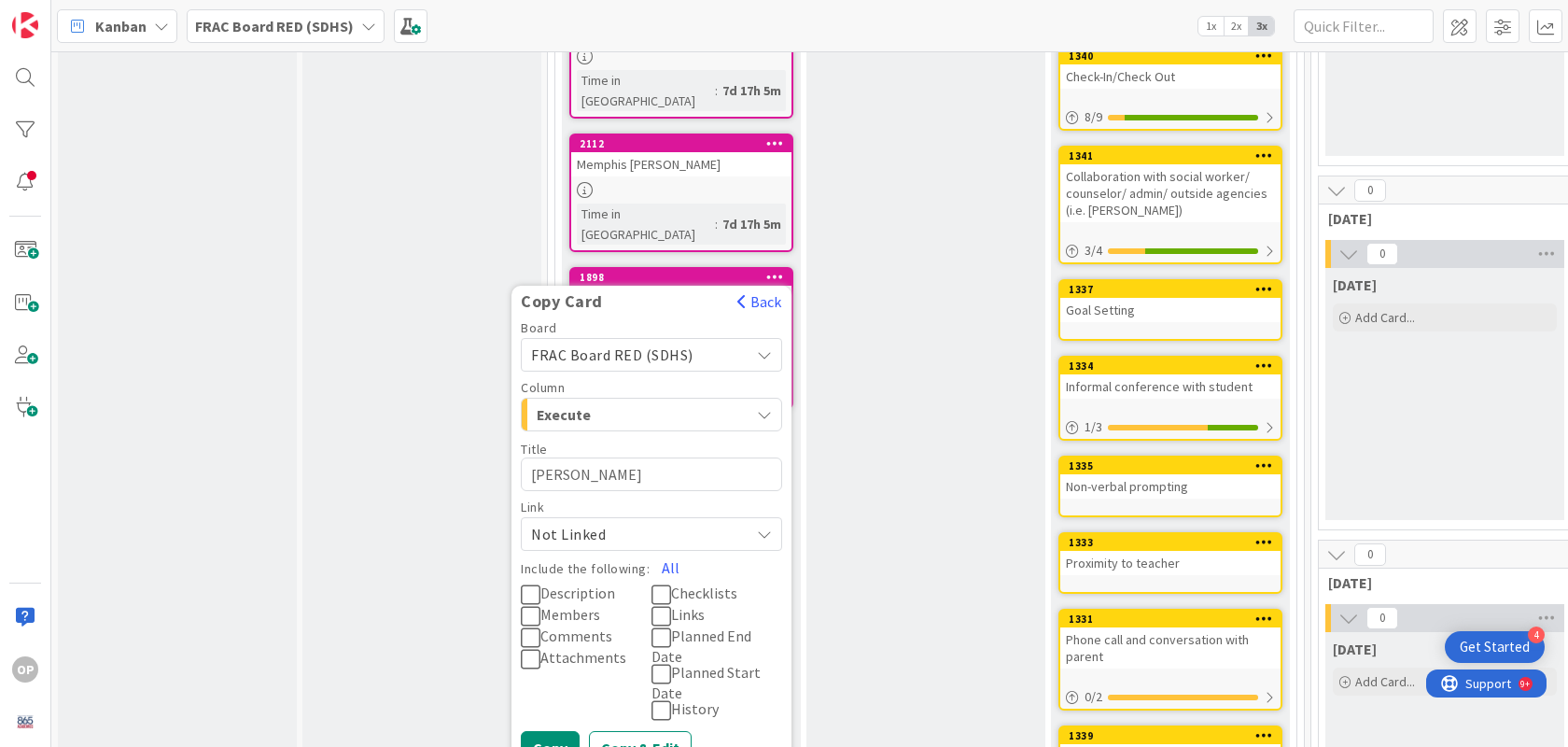
type textarea "[PERSON_NAME]"
click at [535, 583] on icon at bounding box center [531, 594] width 20 height 23
click at [652, 731] on button "Copy & Edit" at bounding box center [641, 748] width 103 height 34
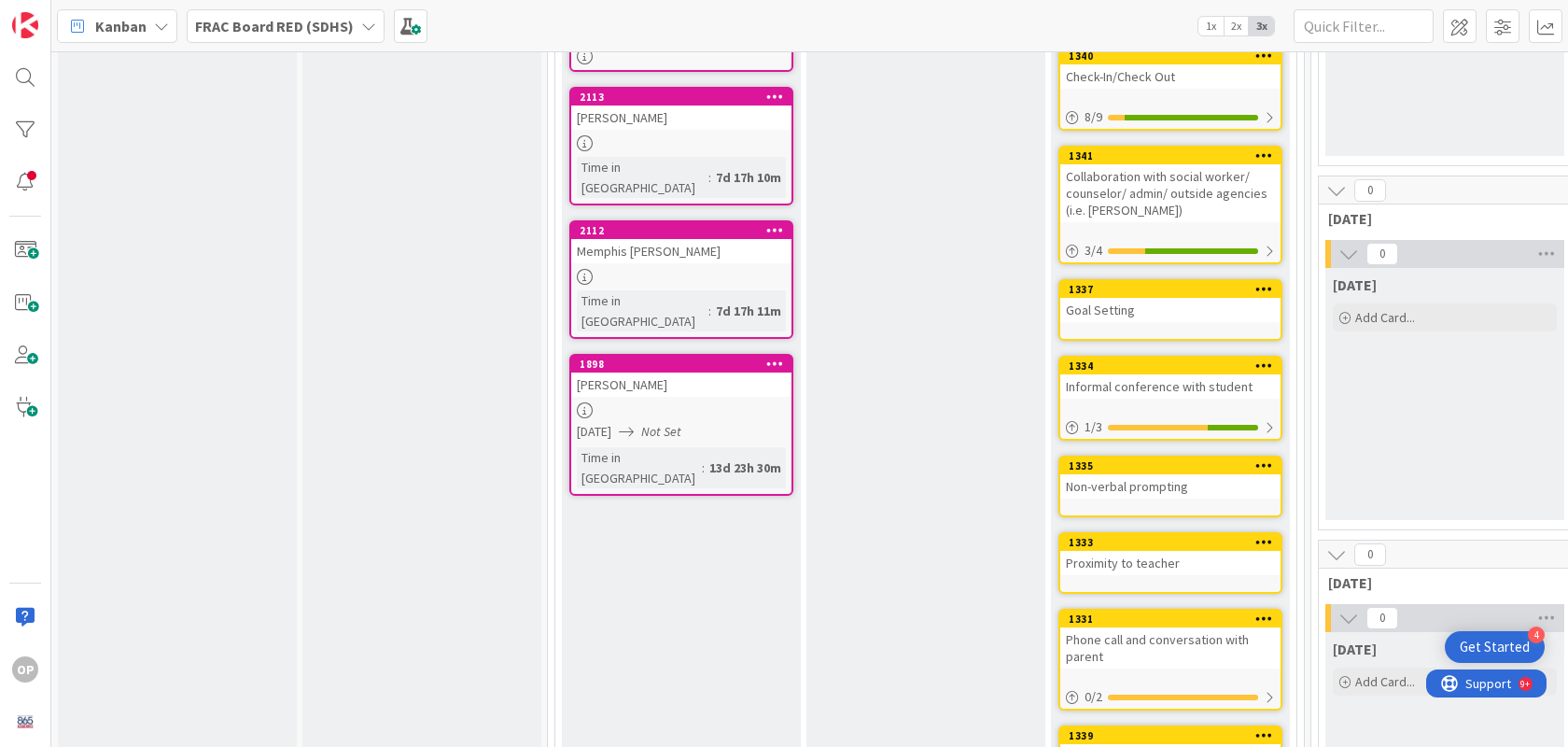
type textarea "x"
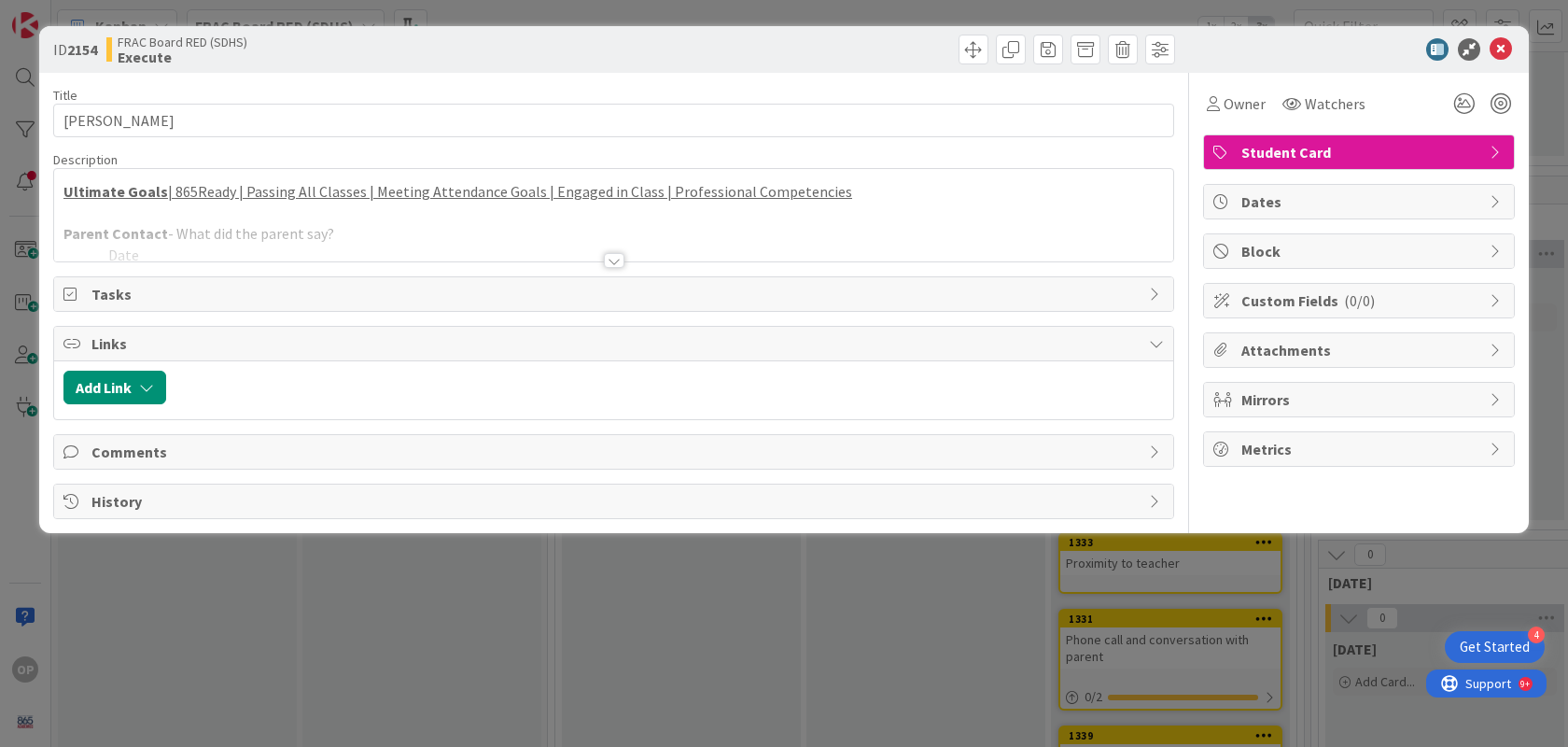
click at [615, 261] on div at bounding box center [614, 260] width 21 height 15
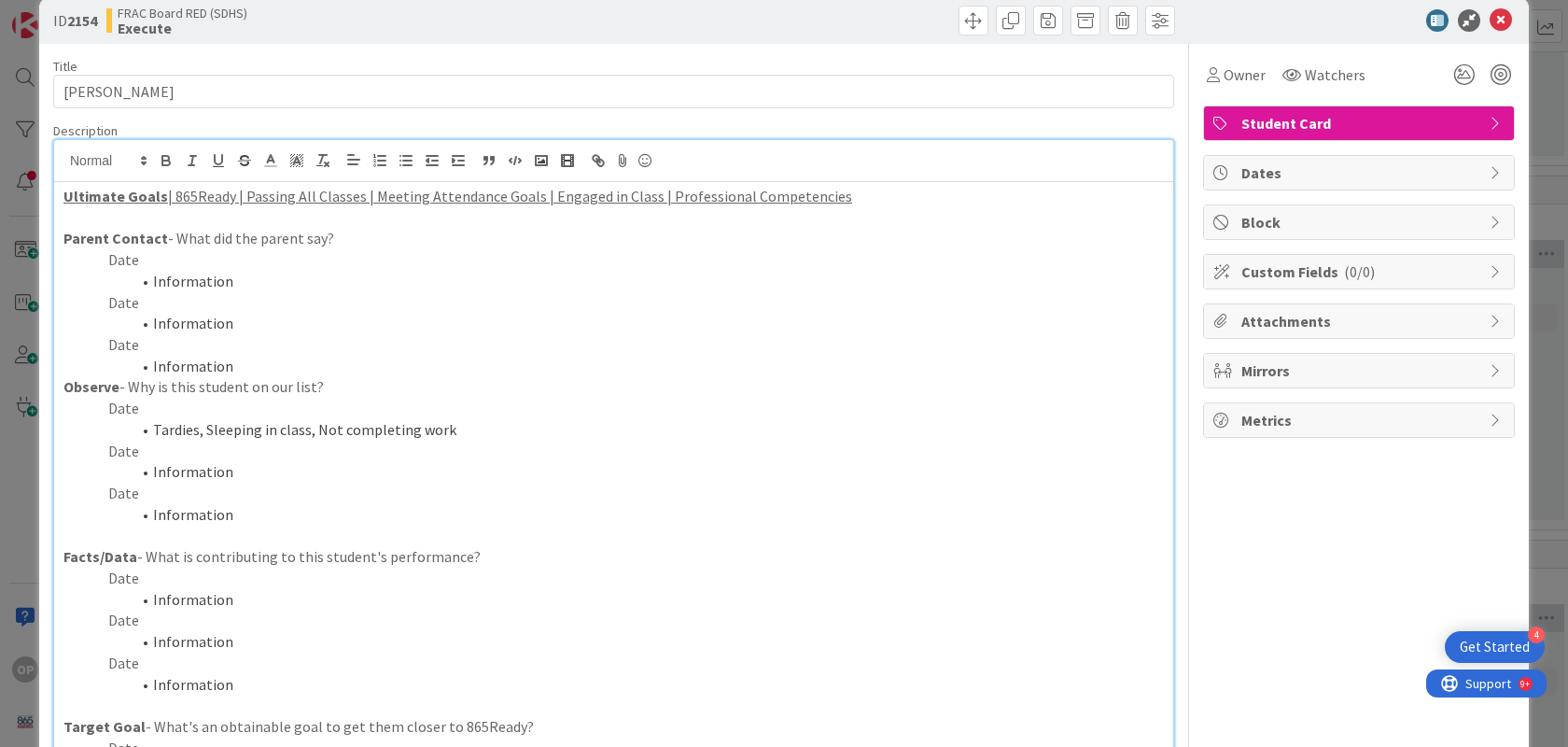
scroll to position [50, 0]
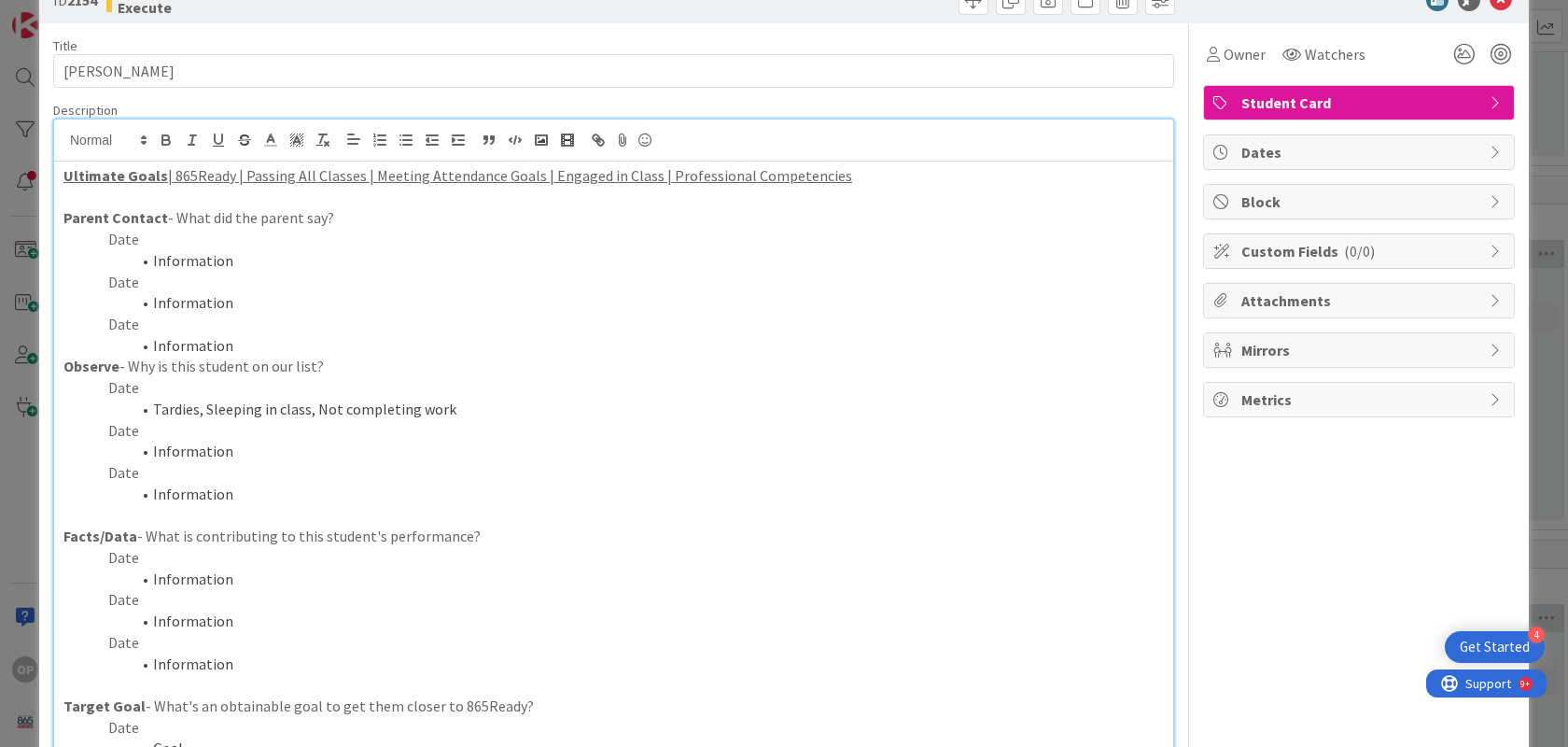
click at [134, 388] on p "Date" at bounding box center [614, 388] width 1101 height 22
click at [449, 409] on li "Tardies, Sleeping in class, Not completing work" at bounding box center [625, 410] width 1078 height 22
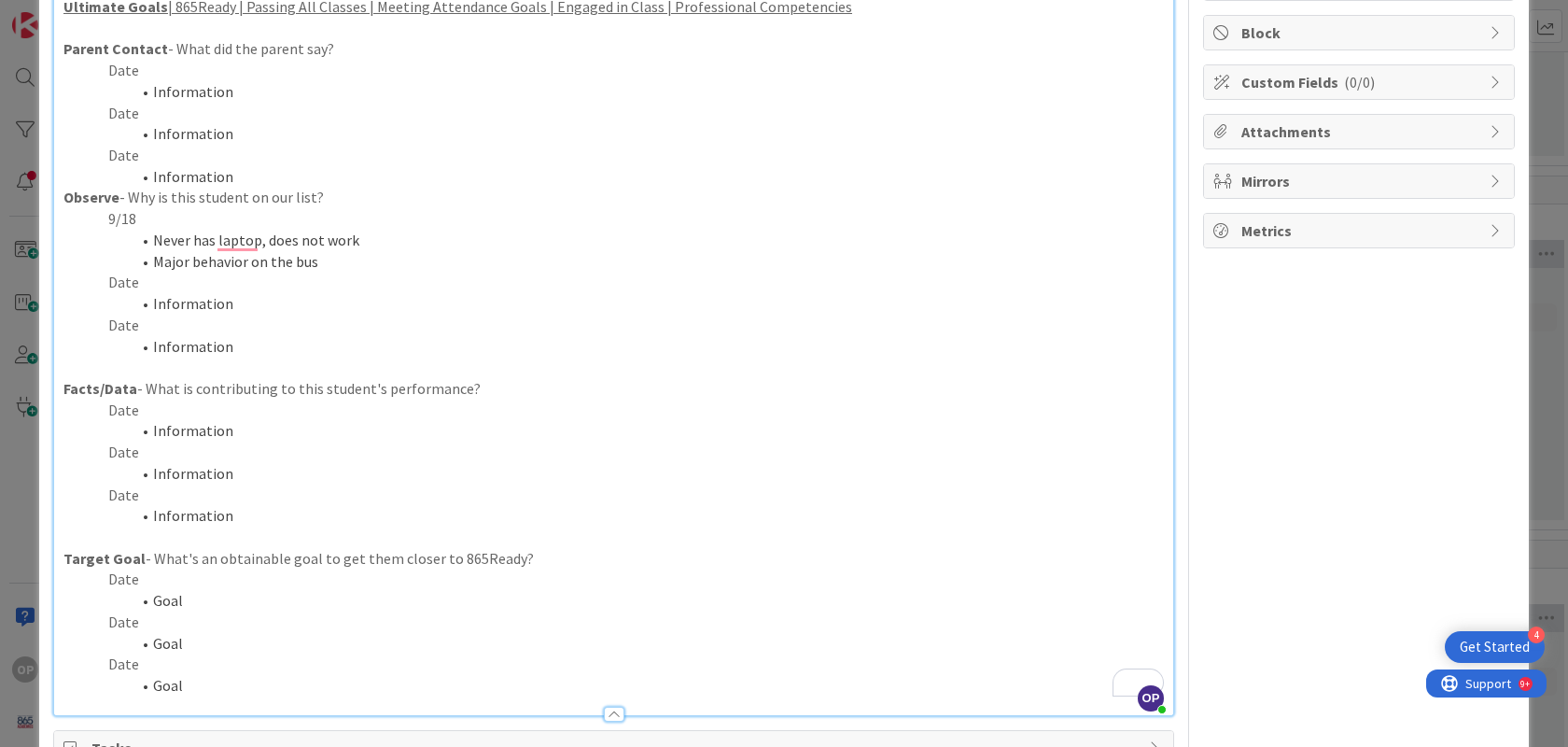
scroll to position [219, 0]
click at [136, 575] on p "Date" at bounding box center [614, 578] width 1101 height 22
click at [181, 602] on li "Goal" at bounding box center [625, 600] width 1078 height 22
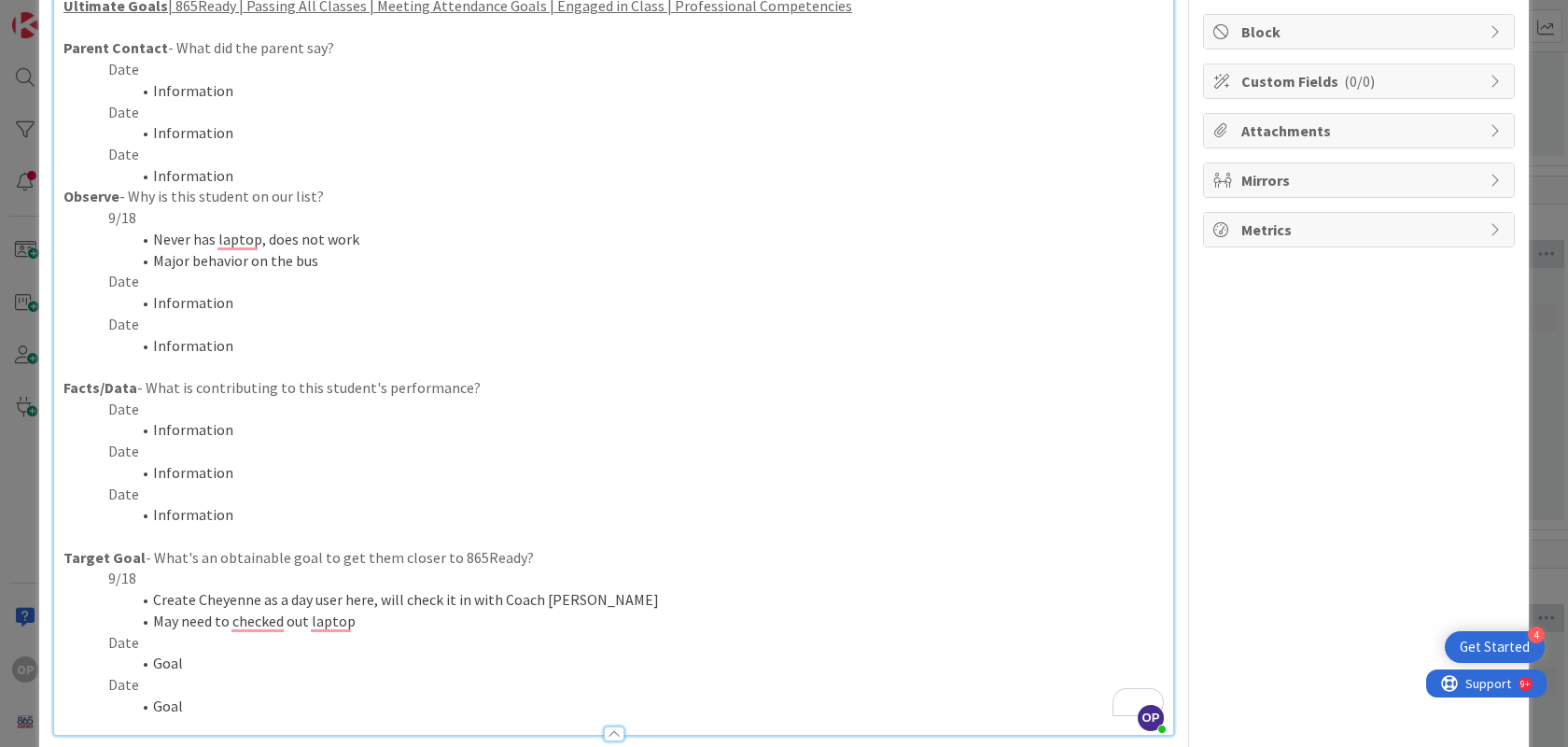
click at [330, 266] on li "Major behavior on the bus" at bounding box center [625, 261] width 1078 height 22
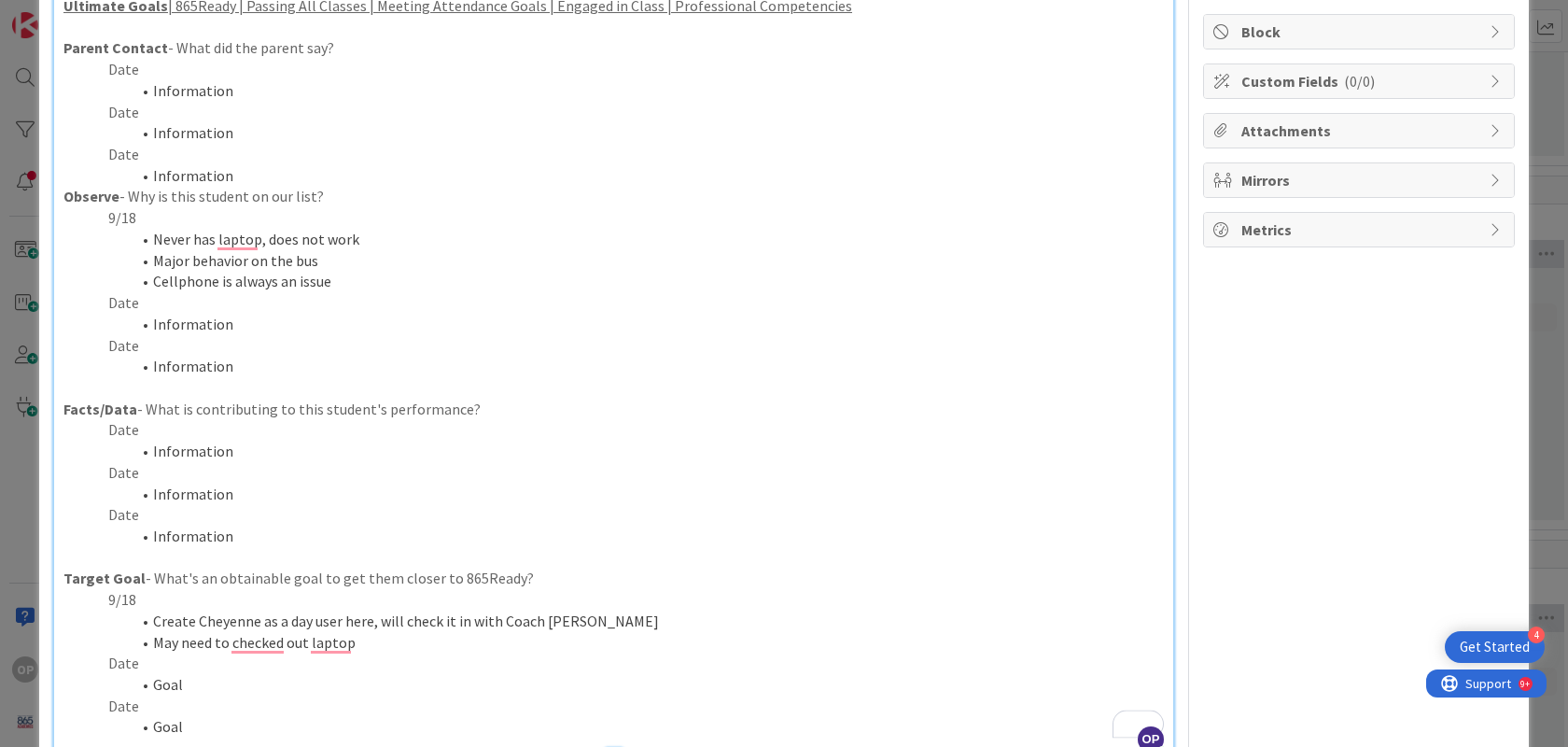
click at [139, 433] on p "Date" at bounding box center [614, 431] width 1101 height 22
click at [228, 452] on li "Information" at bounding box center [625, 451] width 1078 height 22
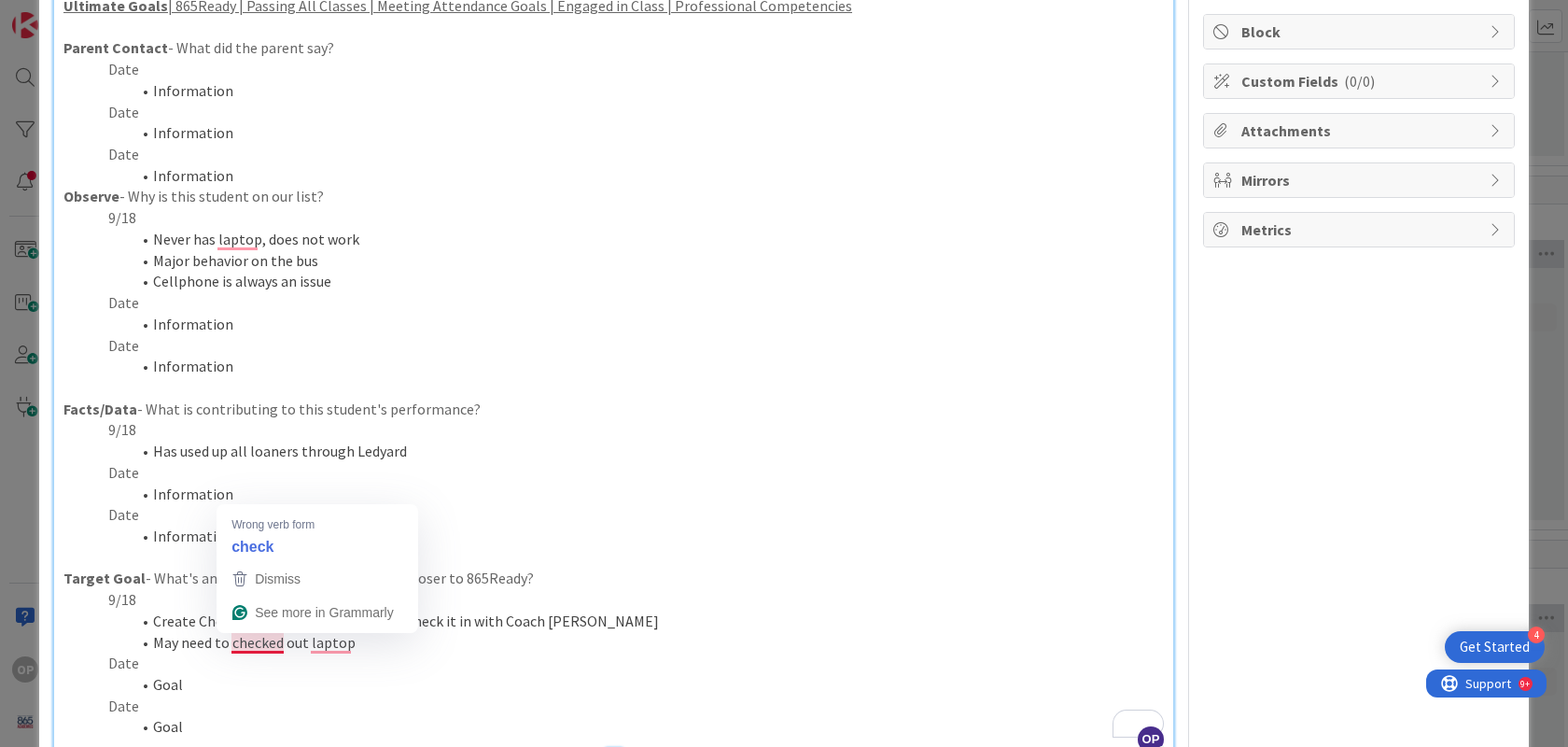
click at [232, 643] on li "May need to checked out laptop" at bounding box center [625, 643] width 1078 height 22
click at [416, 654] on p "Date" at bounding box center [614, 664] width 1101 height 22
click at [397, 642] on li "May need to get checked out laptop" at bounding box center [625, 643] width 1078 height 22
click at [696, 531] on li "Information" at bounding box center [625, 537] width 1078 height 22
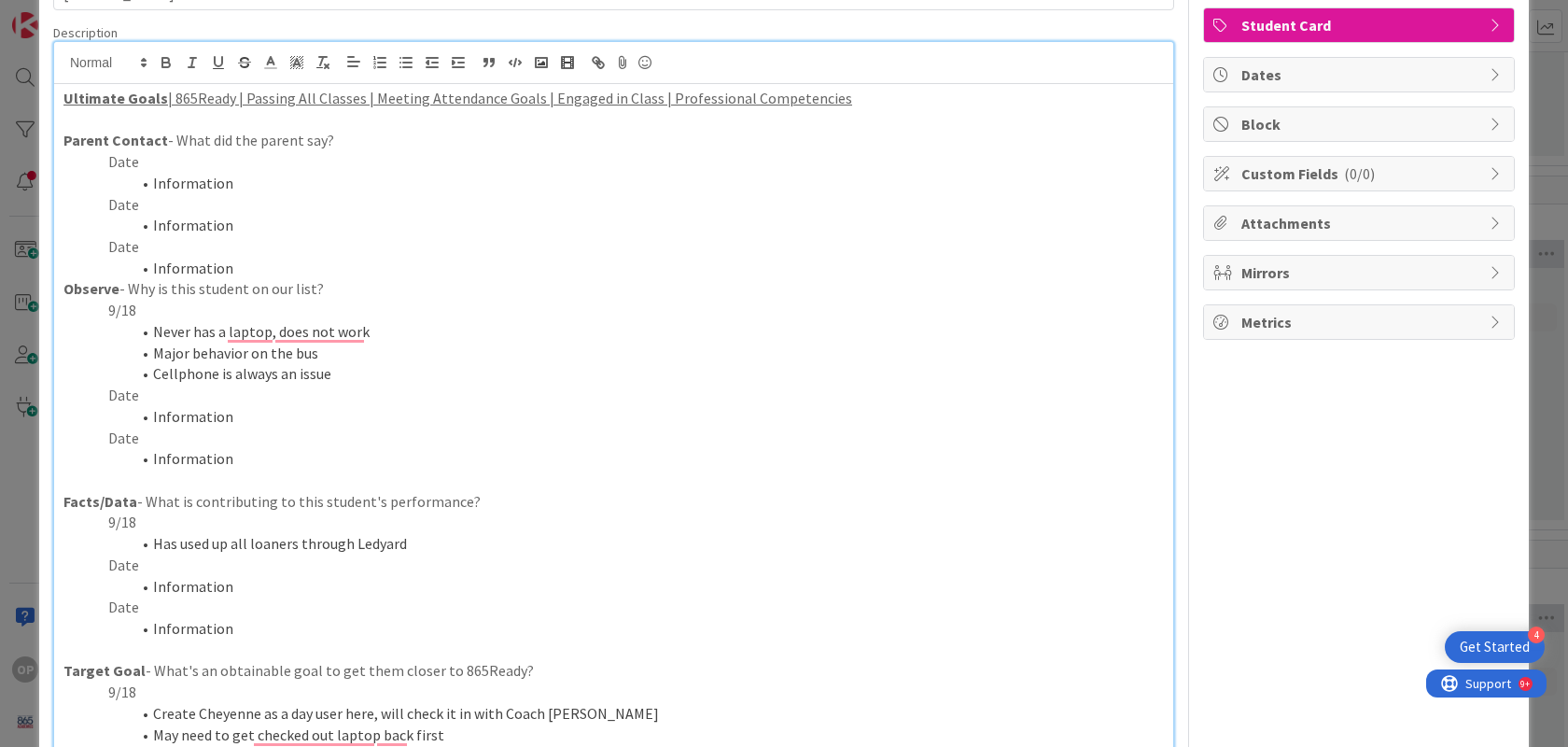
scroll to position [0, 0]
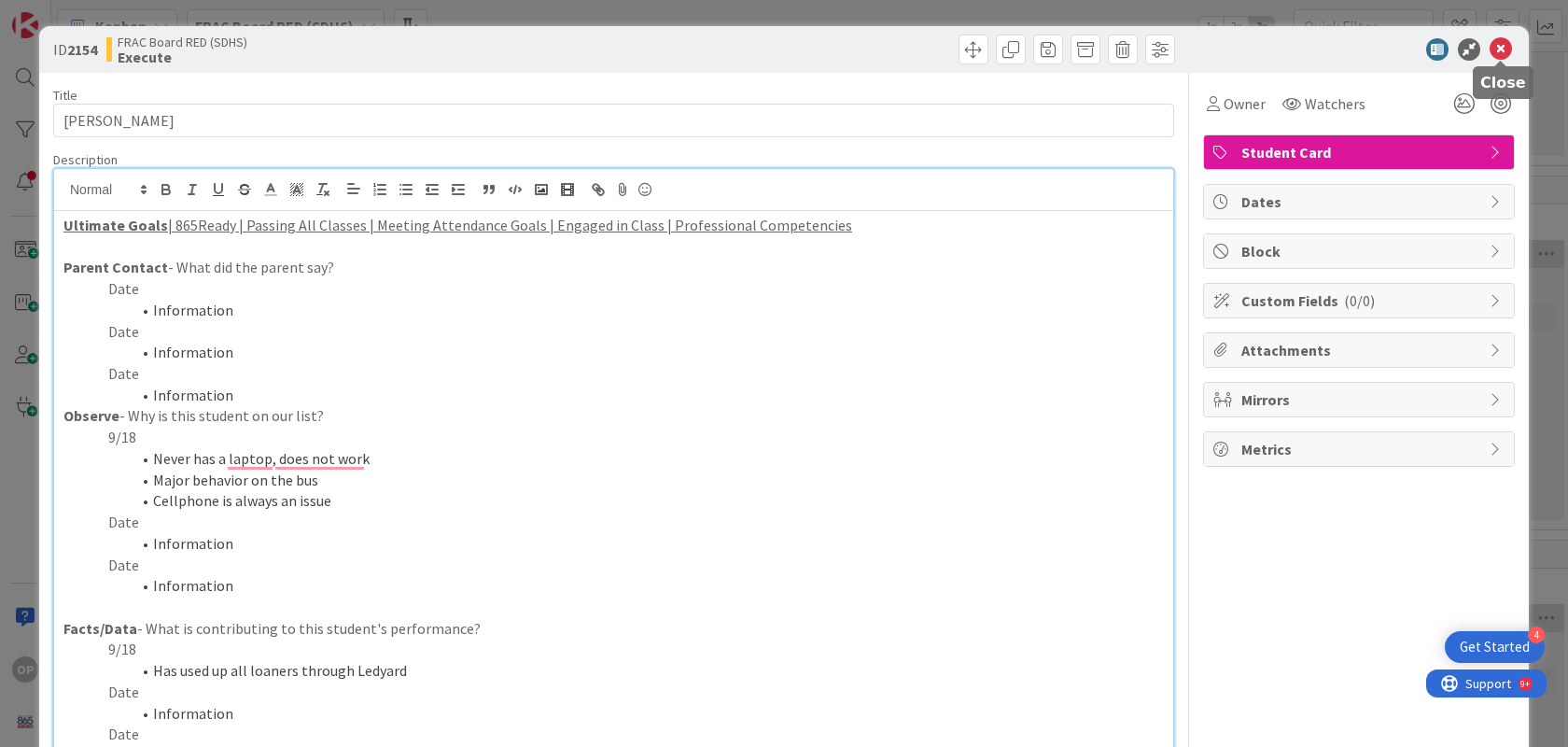
click at [1501, 53] on icon at bounding box center [1501, 50] width 23 height 23
type textarea "x"
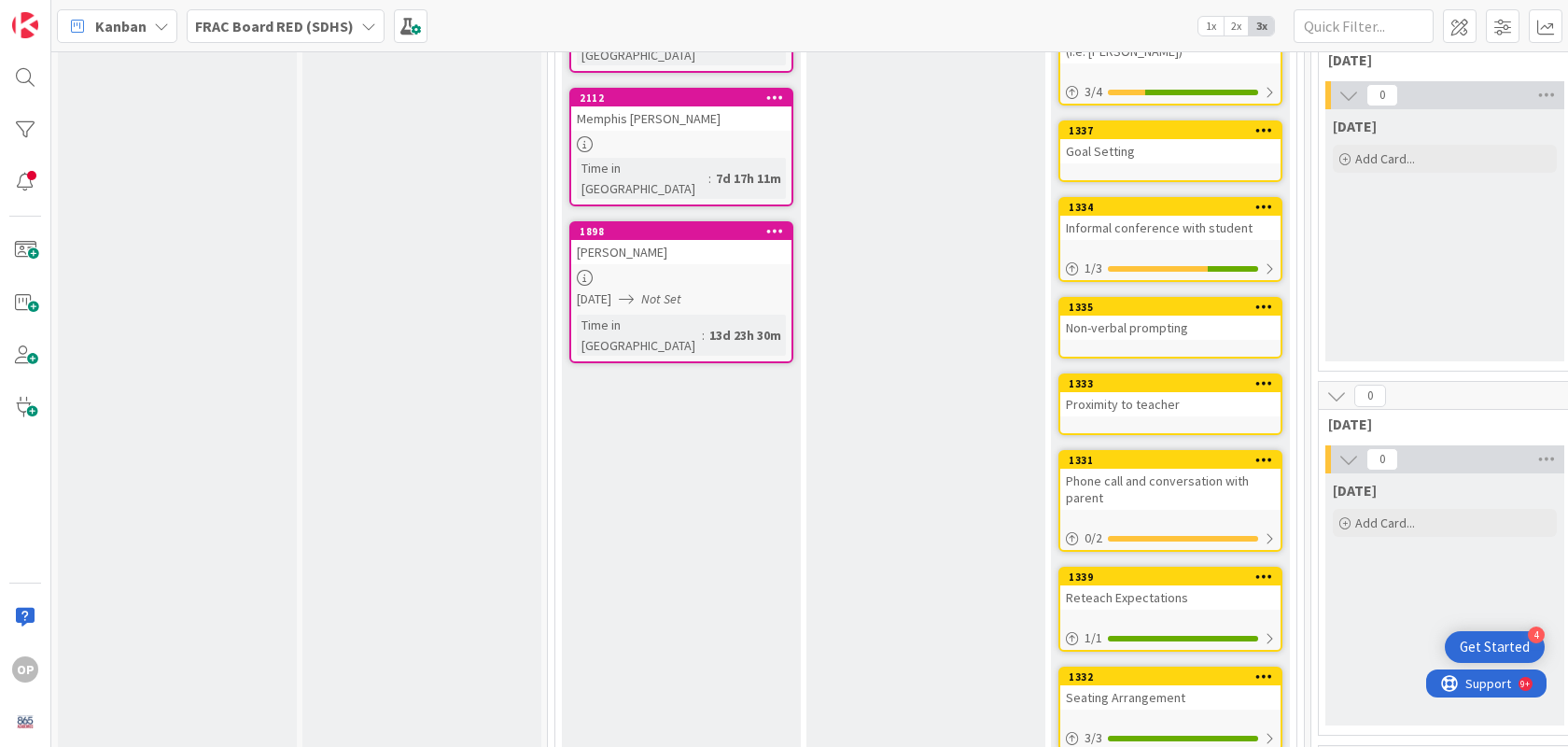
scroll to position [1541, 0]
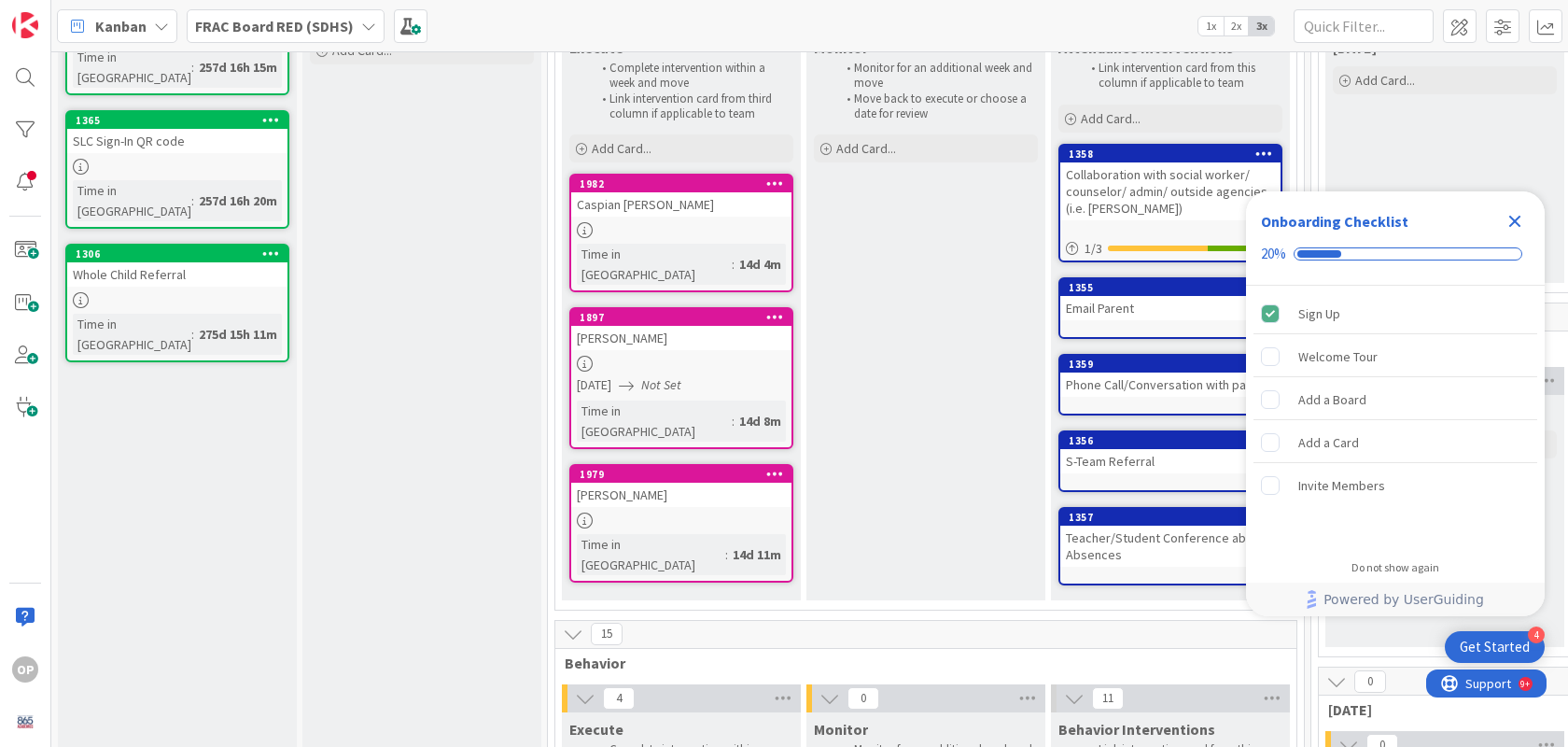
scroll to position [183, 0]
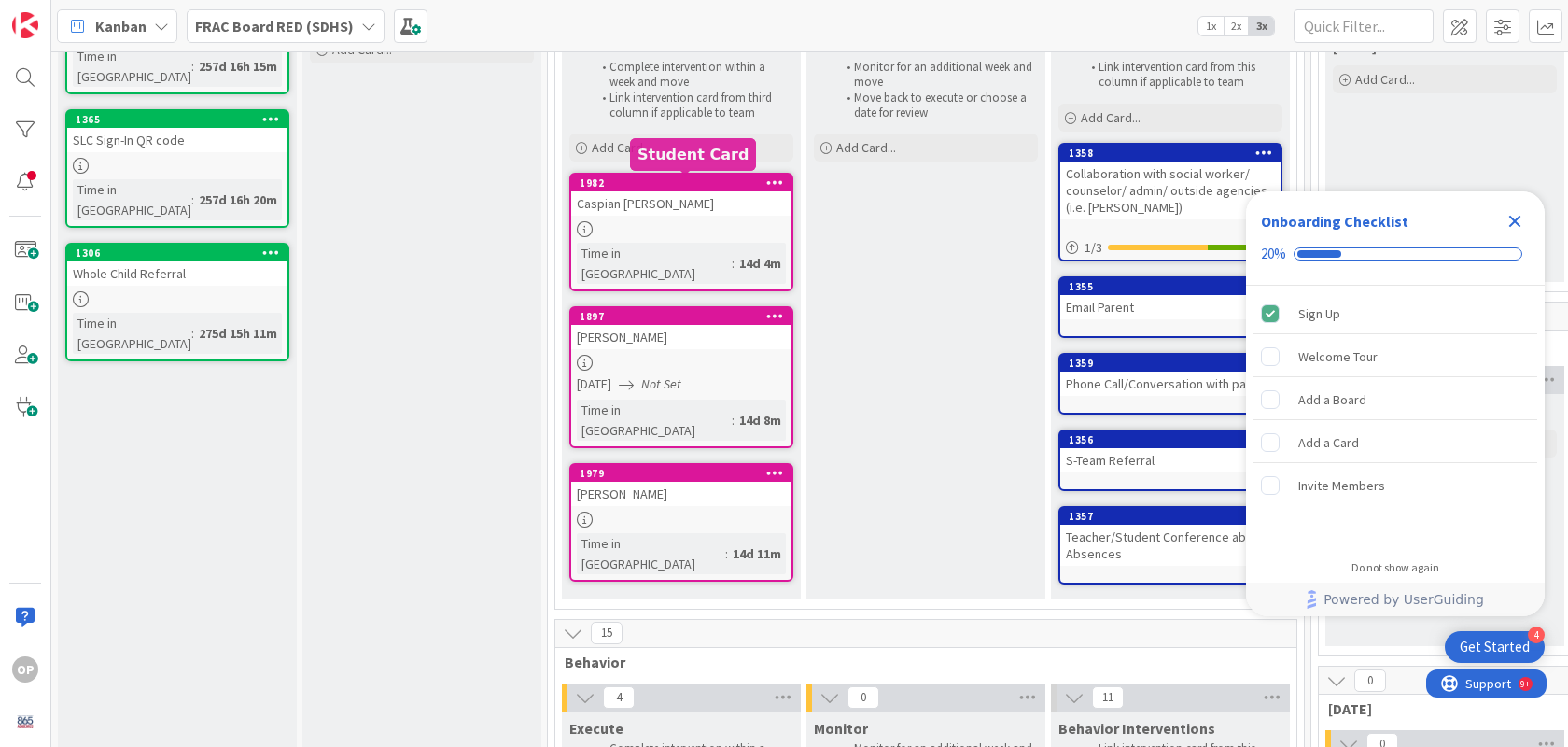
click at [681, 183] on div "1982" at bounding box center [685, 183] width 212 height 13
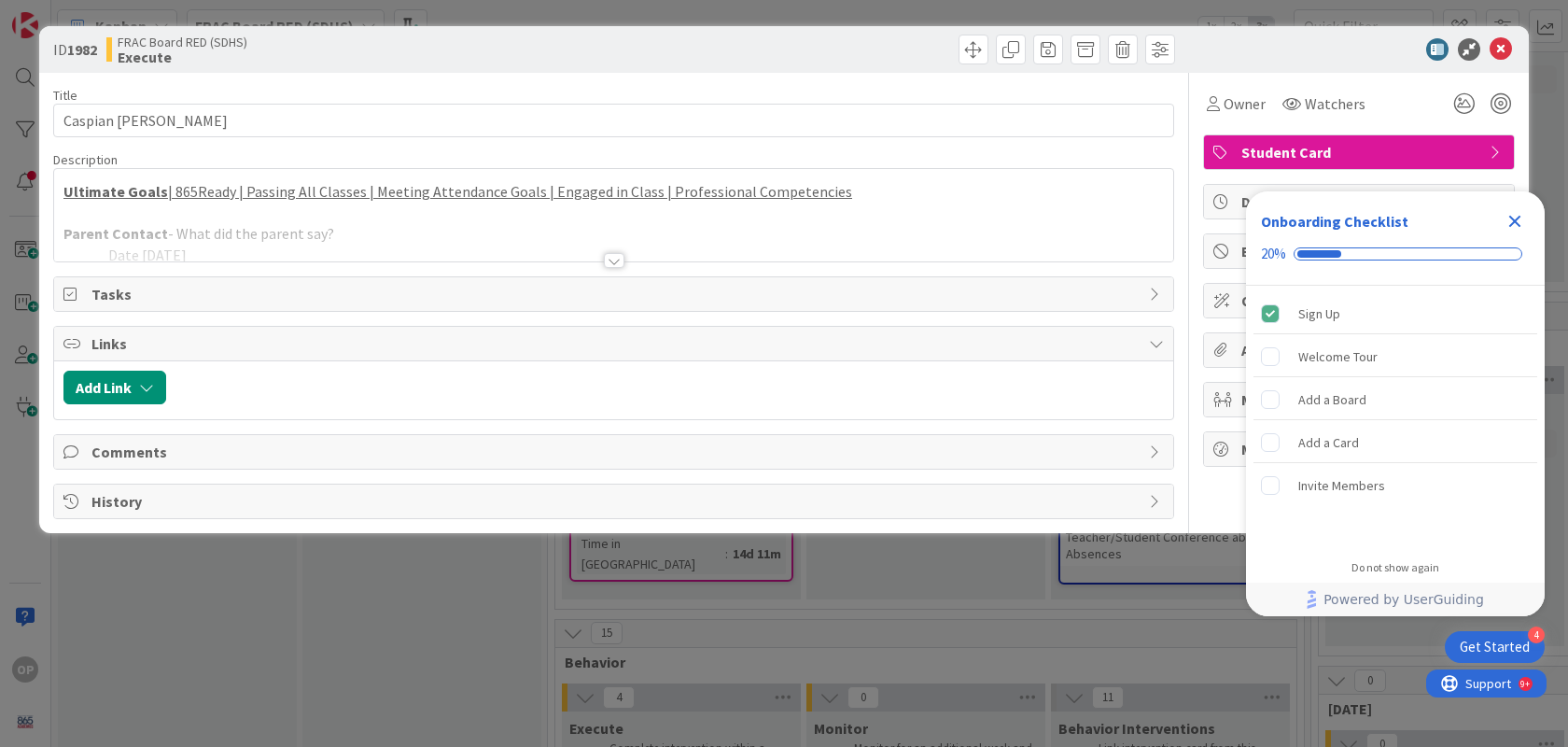
click at [1513, 226] on icon "Close Checklist" at bounding box center [1514, 221] width 23 height 23
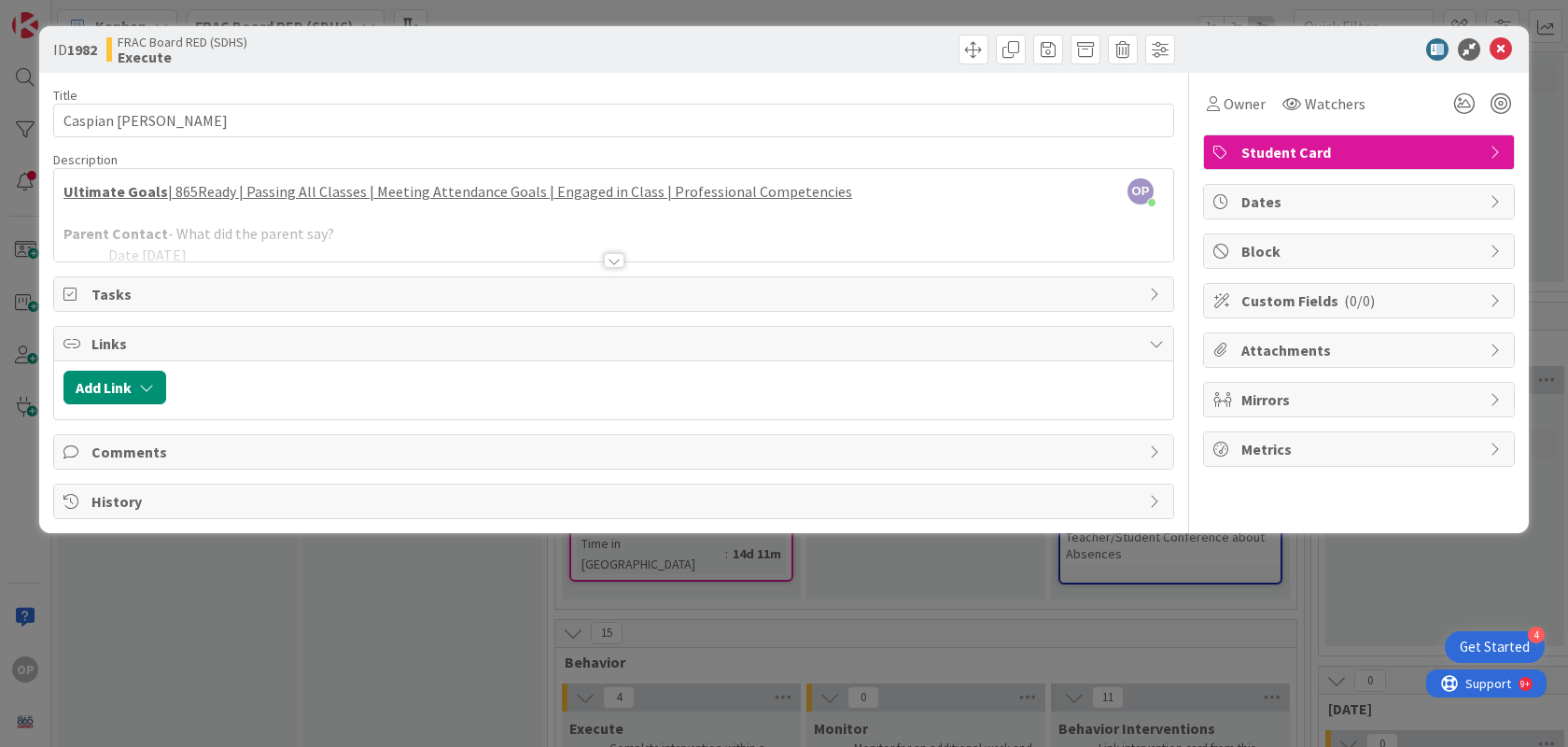
click at [617, 260] on div at bounding box center [614, 260] width 21 height 15
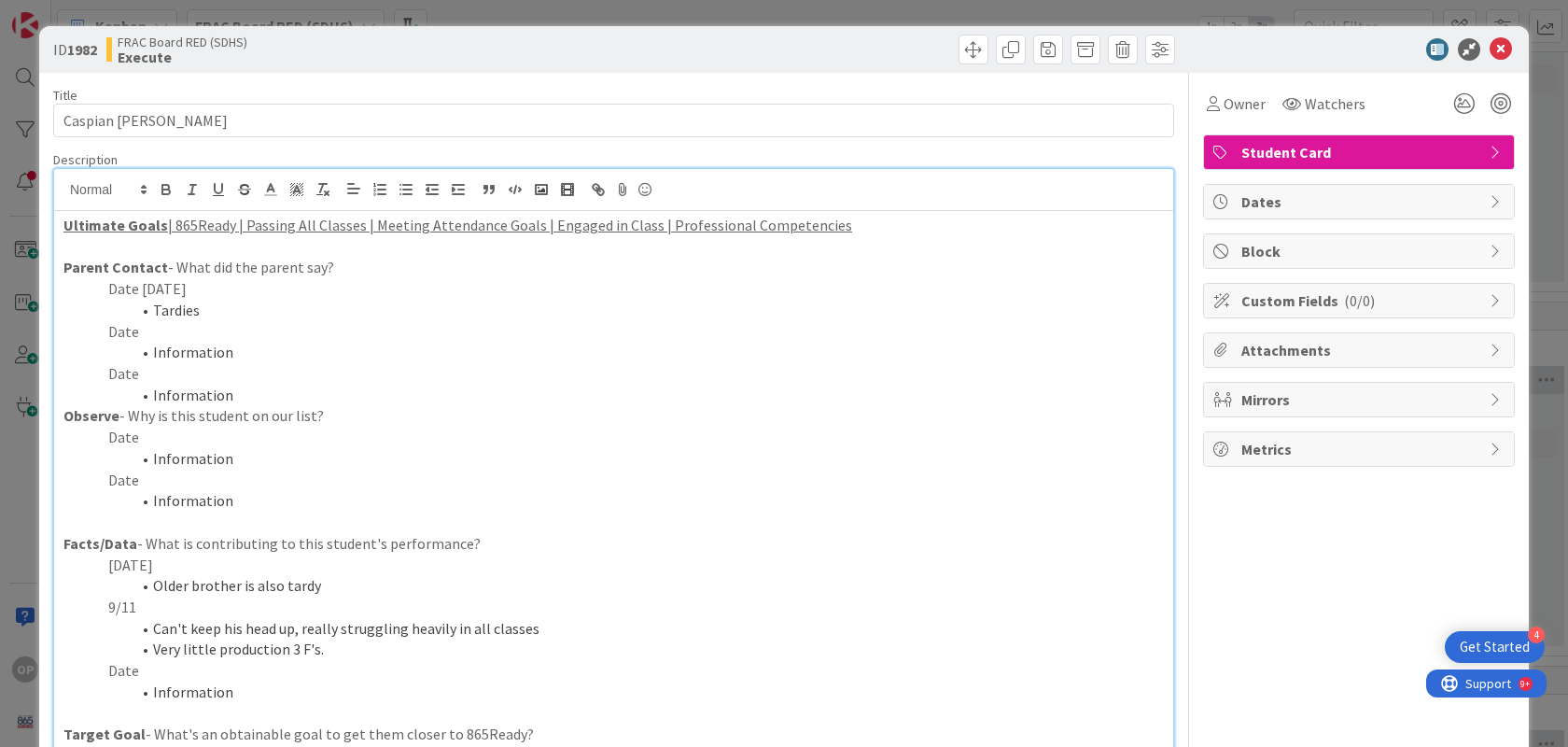
click at [136, 437] on p "Date" at bounding box center [614, 437] width 1101 height 22
click at [214, 455] on li "Information" at bounding box center [625, 459] width 1078 height 22
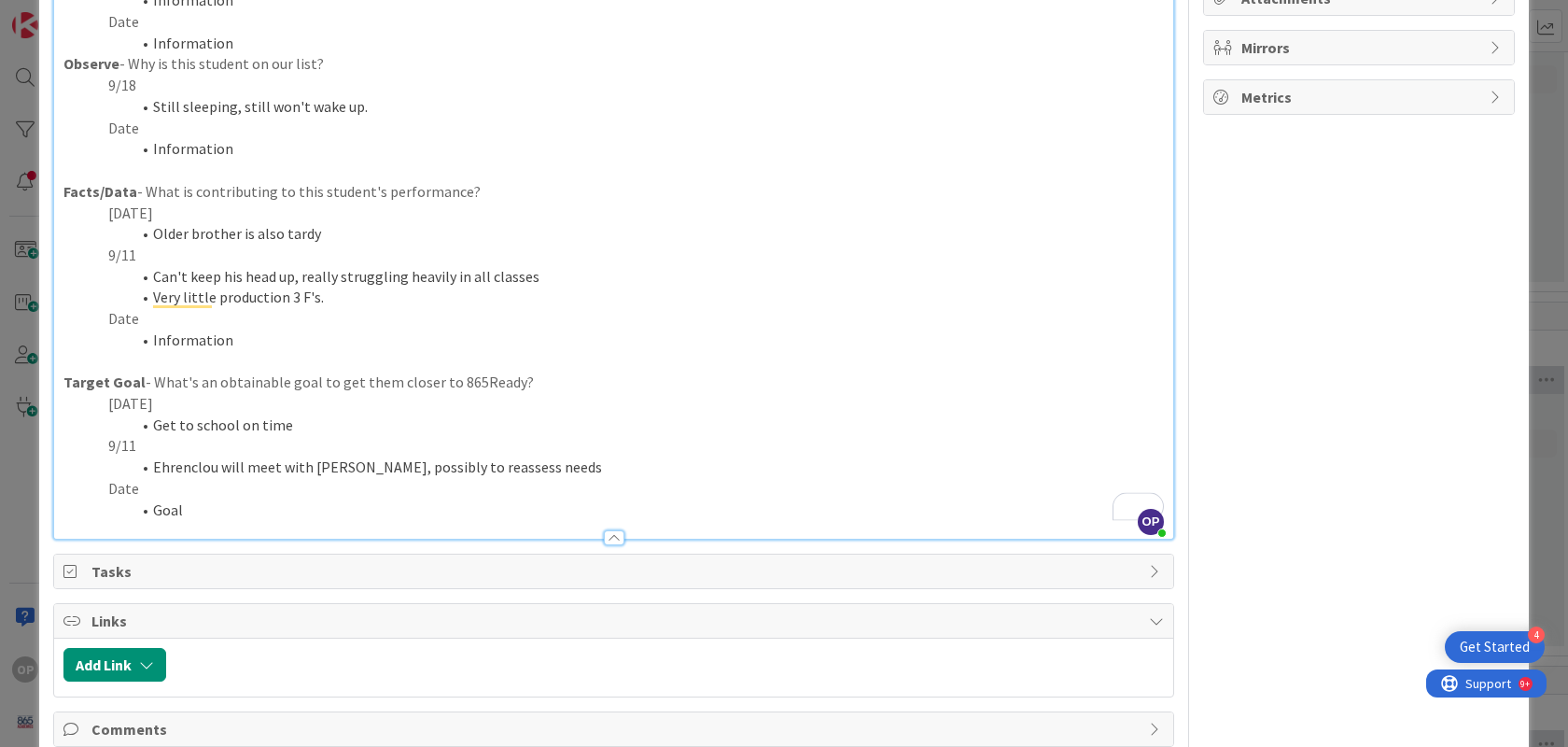
scroll to position [351, 0]
drag, startPoint x: 125, startPoint y: 494, endPoint x: 272, endPoint y: 391, distance: 179.5
click at [127, 493] on p "Date" at bounding box center [614, 490] width 1101 height 22
click at [194, 508] on li "Goal" at bounding box center [625, 511] width 1078 height 22
drag, startPoint x: 157, startPoint y: 513, endPoint x: 166, endPoint y: 481, distance: 33.2
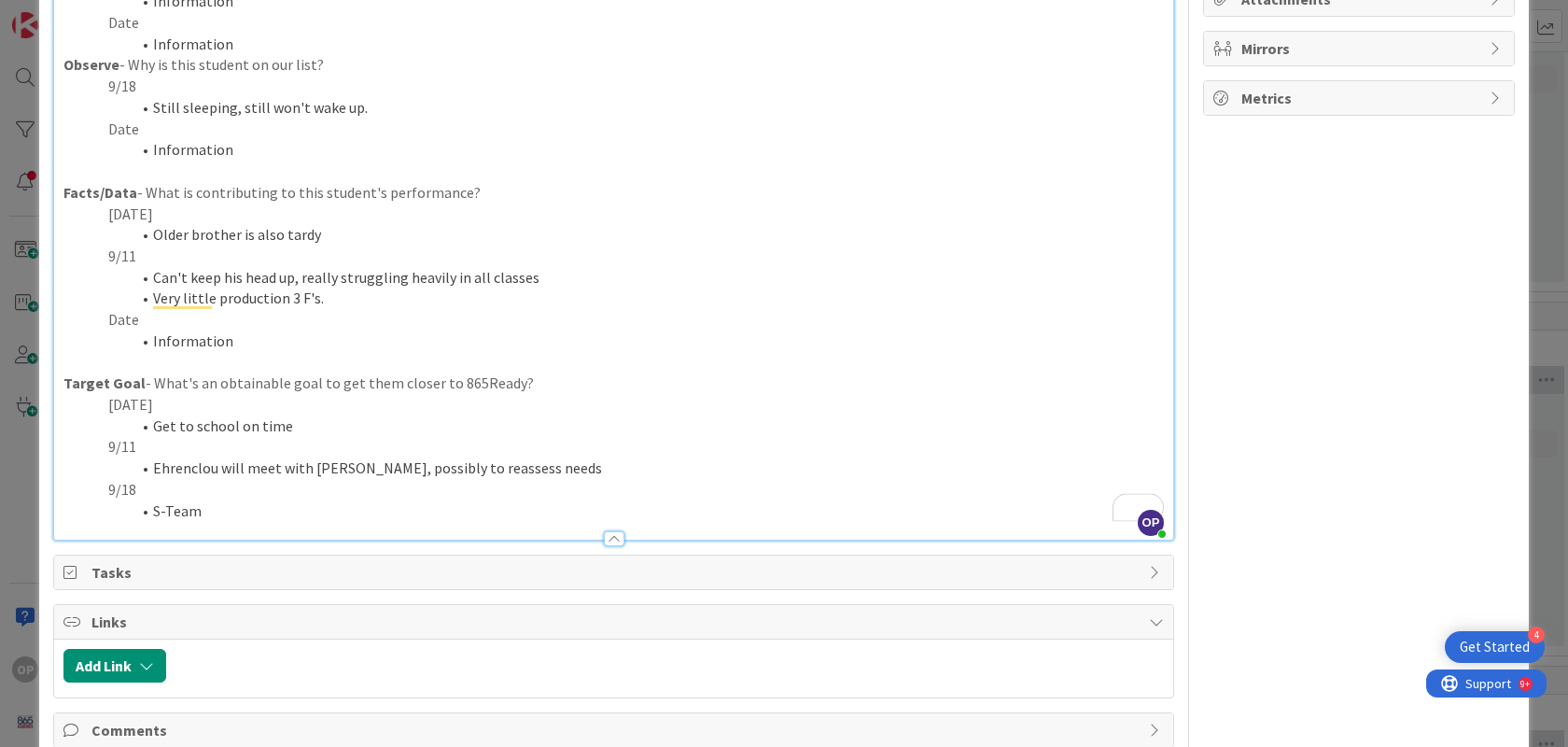
click at [157, 513] on li "S-Team" at bounding box center [625, 511] width 1078 height 22
click at [232, 341] on li "Information" at bounding box center [625, 341] width 1078 height 22
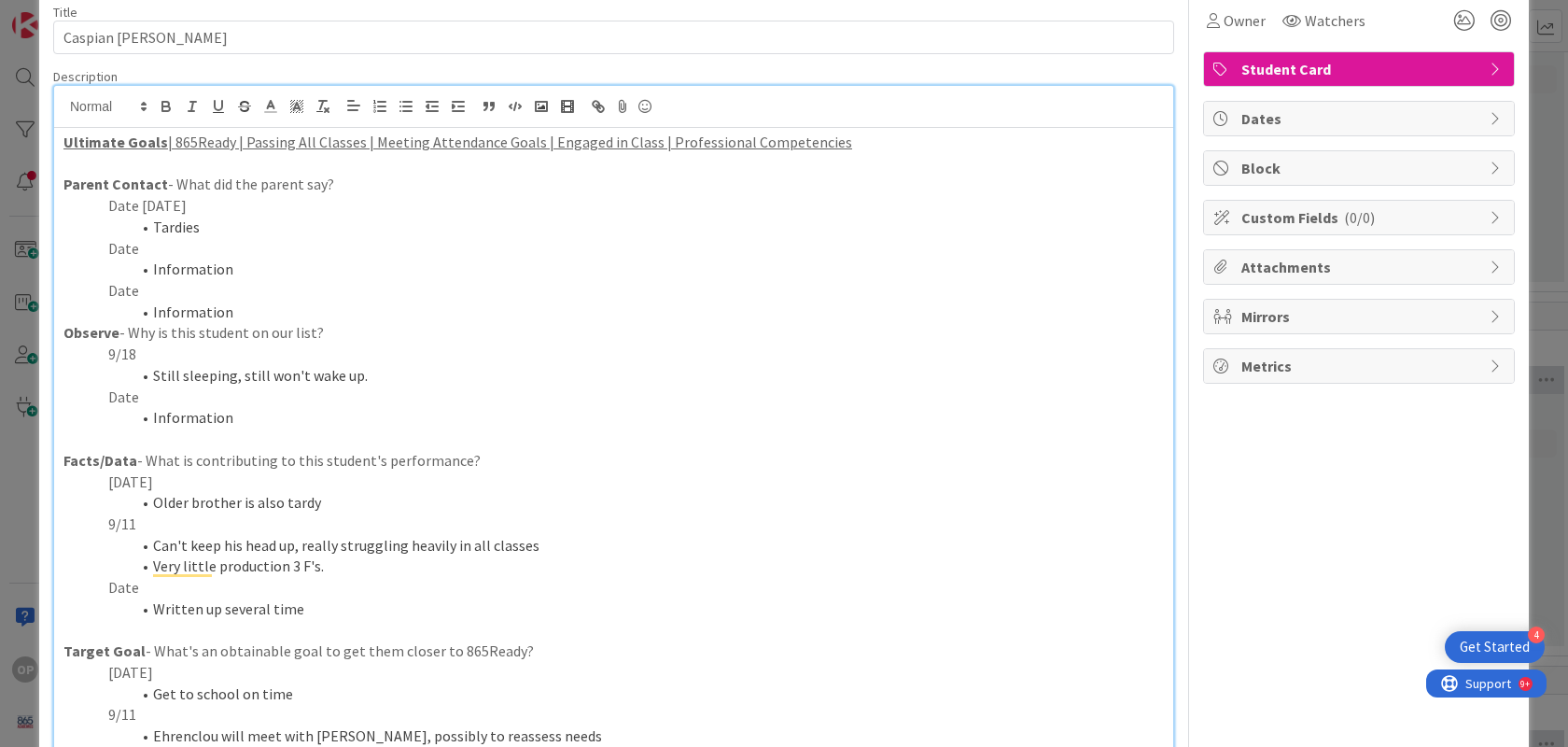
scroll to position [82, 0]
click at [157, 246] on p "Date" at bounding box center [614, 250] width 1101 height 22
click at [230, 274] on li "Information" at bounding box center [625, 271] width 1078 height 22
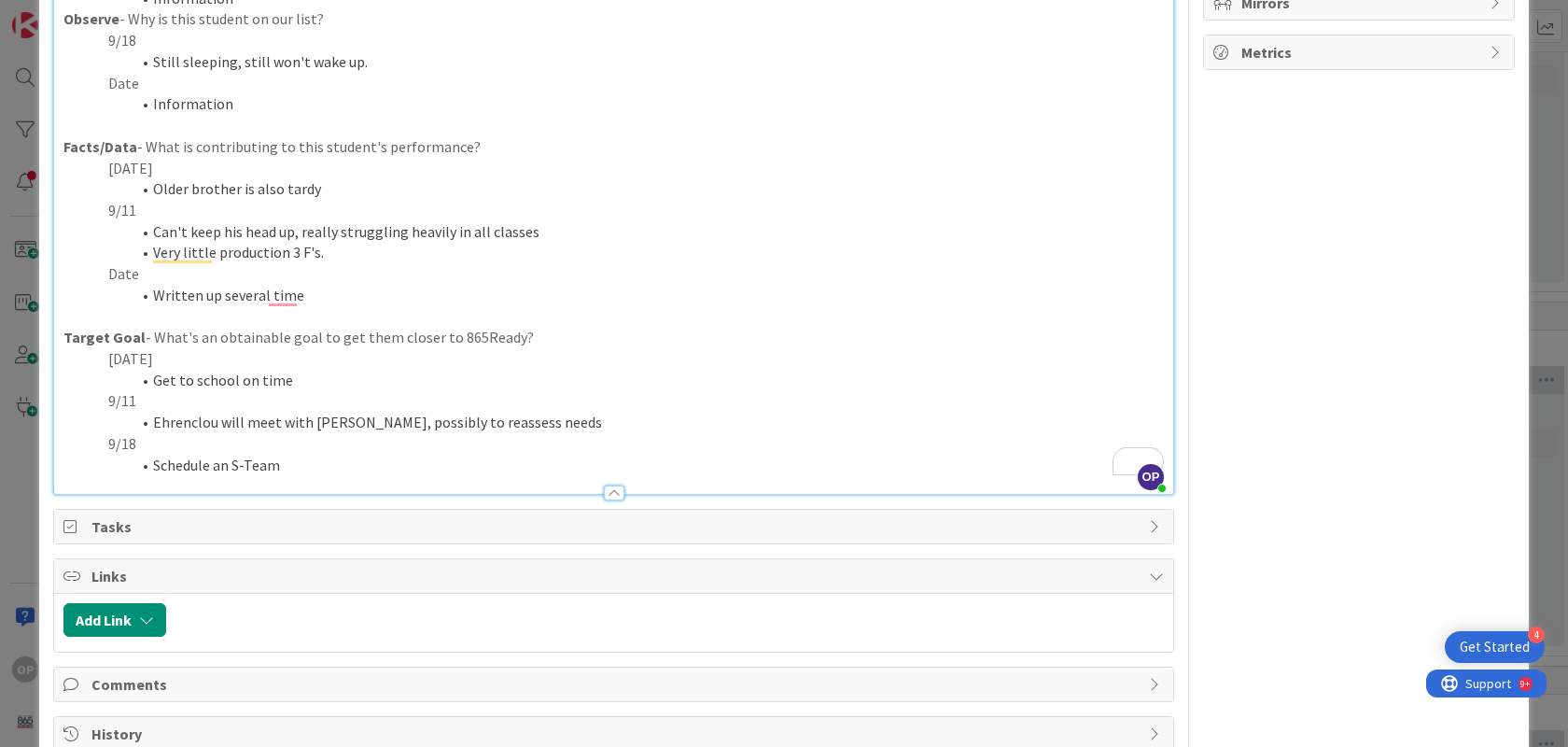
scroll to position [390, 0]
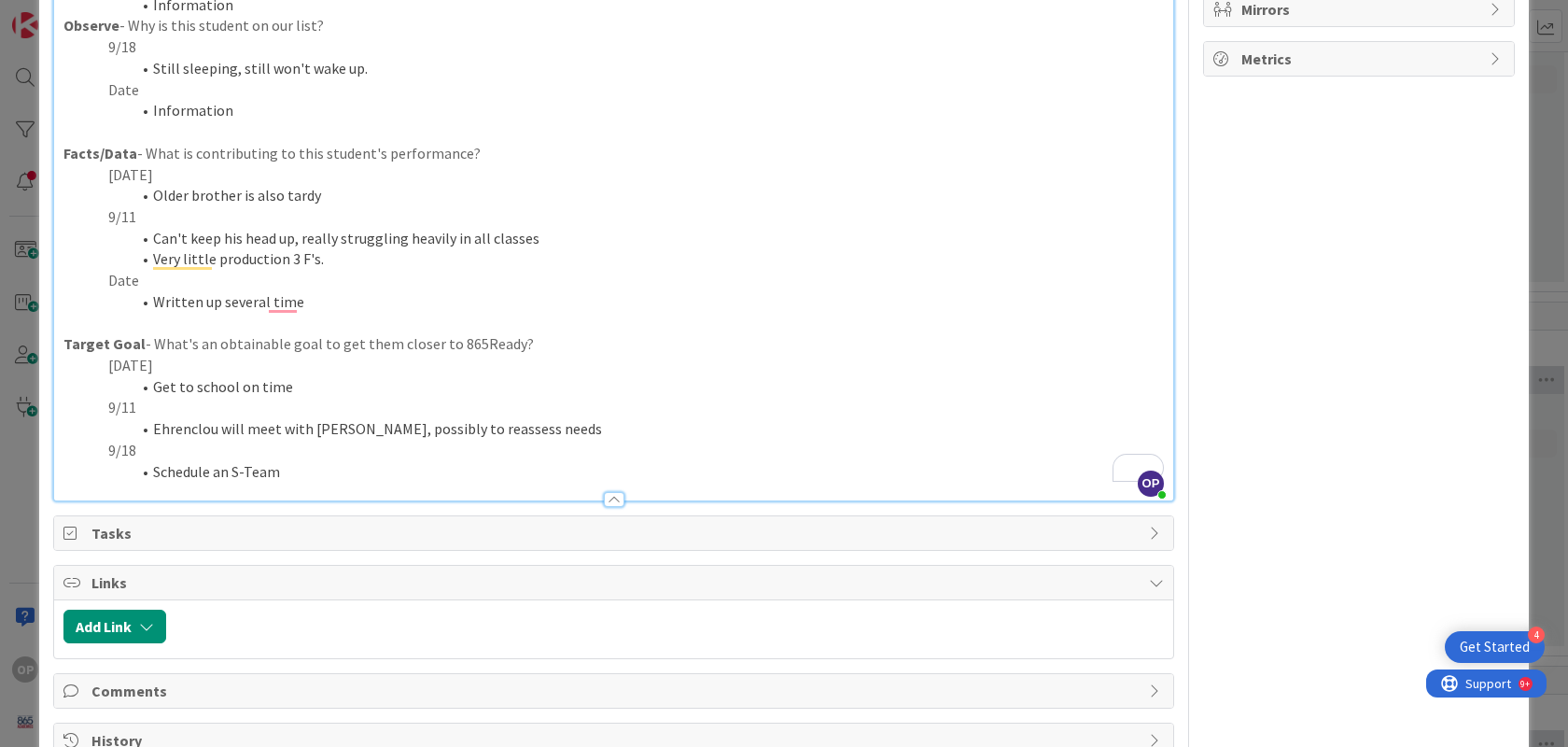
click at [139, 276] on p "Date" at bounding box center [614, 281] width 1101 height 22
click at [308, 301] on li "Written up several time" at bounding box center [625, 303] width 1078 height 22
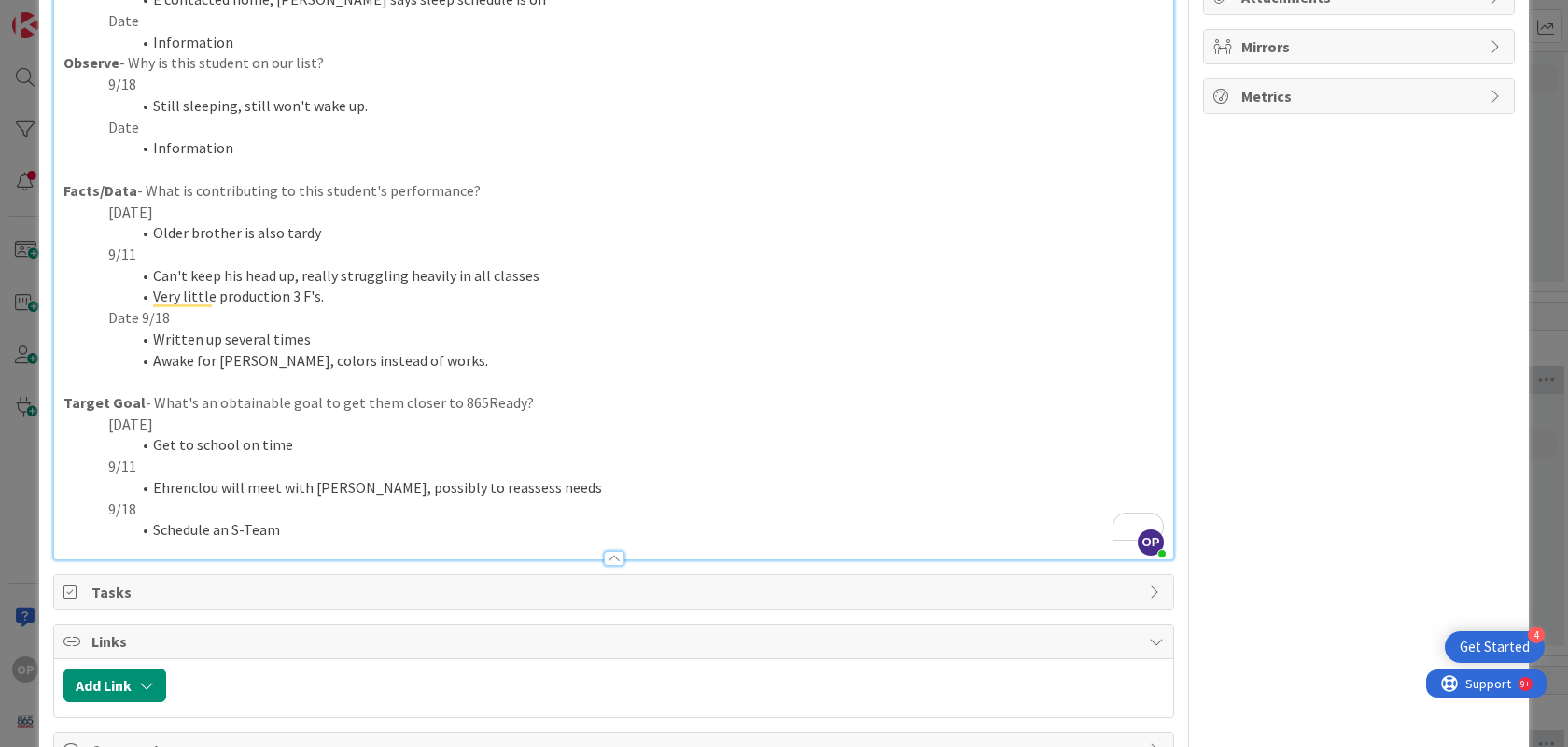
scroll to position [348, 0]
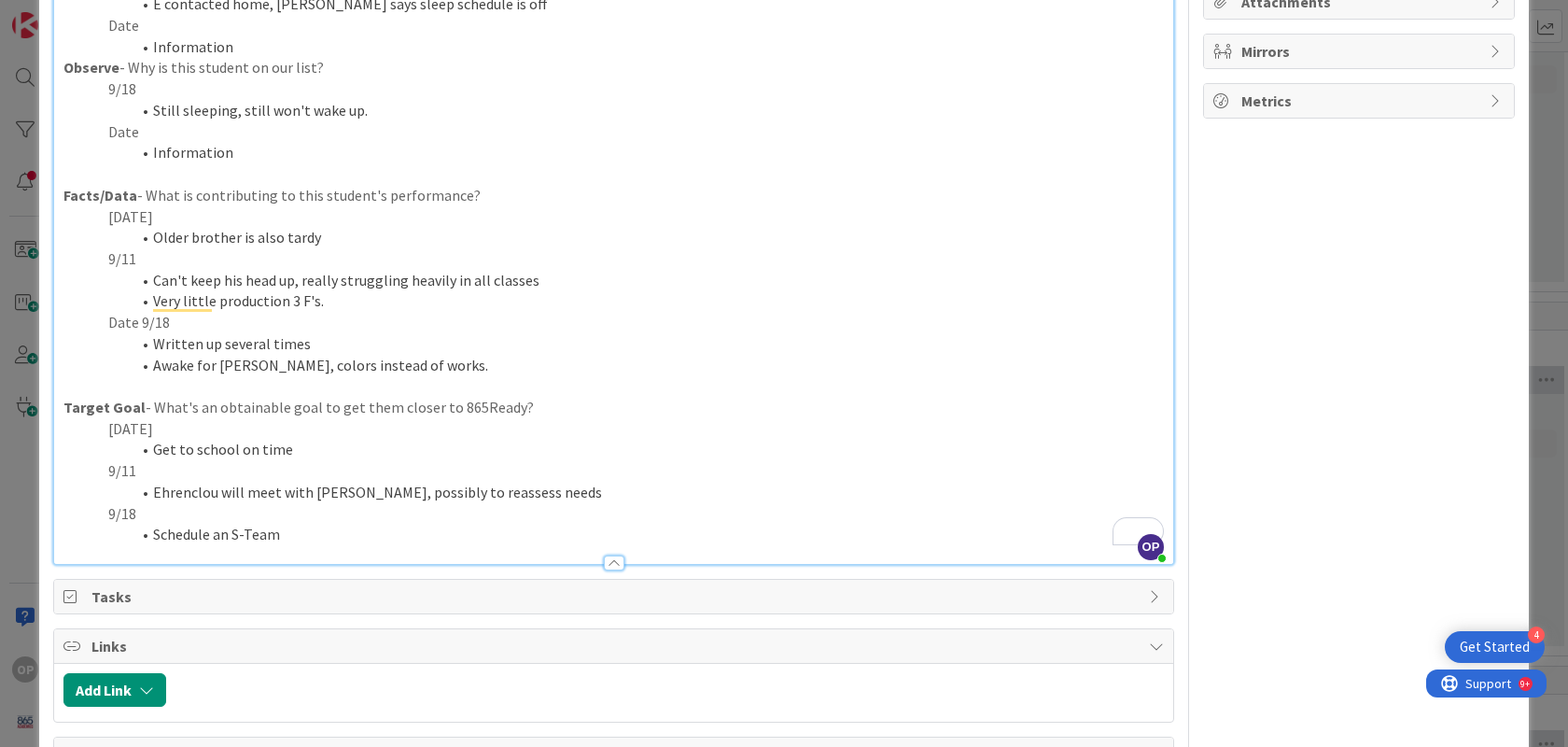
click at [291, 536] on li "Schedule an S-Team" at bounding box center [625, 535] width 1078 height 22
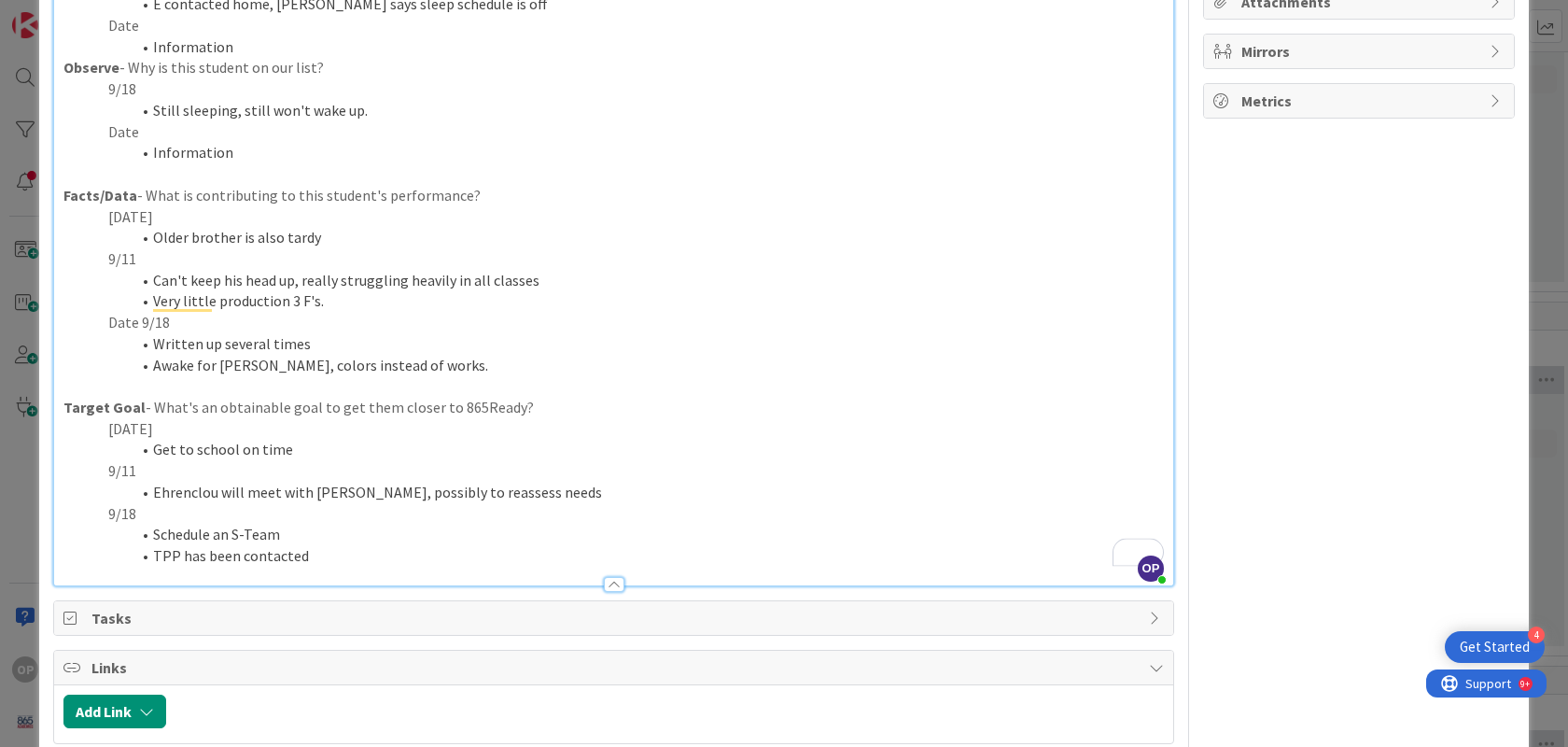
click at [633, 289] on li "Can't keep his head up, really struggling heavily in all classes" at bounding box center [625, 281] width 1078 height 22
